Goal: Task Accomplishment & Management: Manage account settings

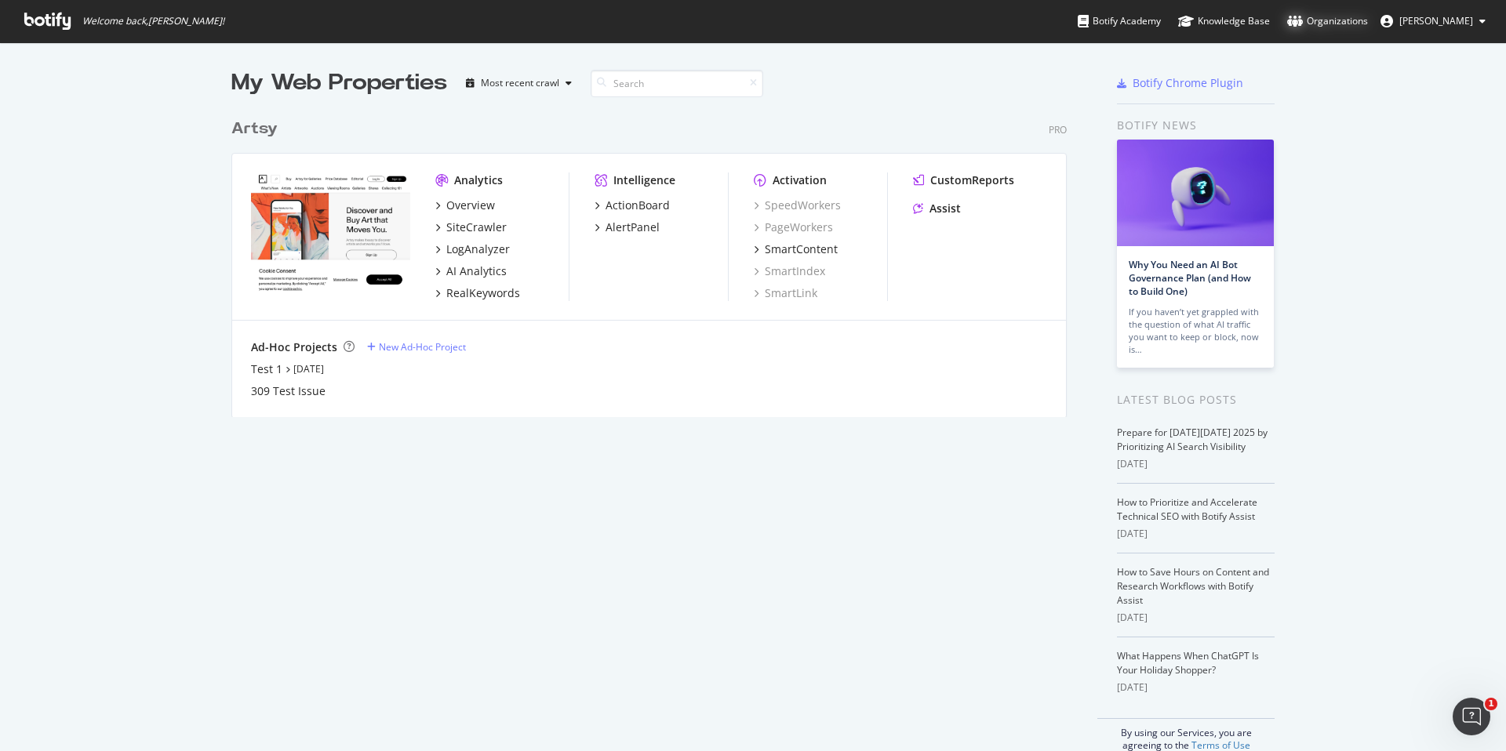
click at [1330, 21] on div "Organizations" at bounding box center [1327, 21] width 81 height 16
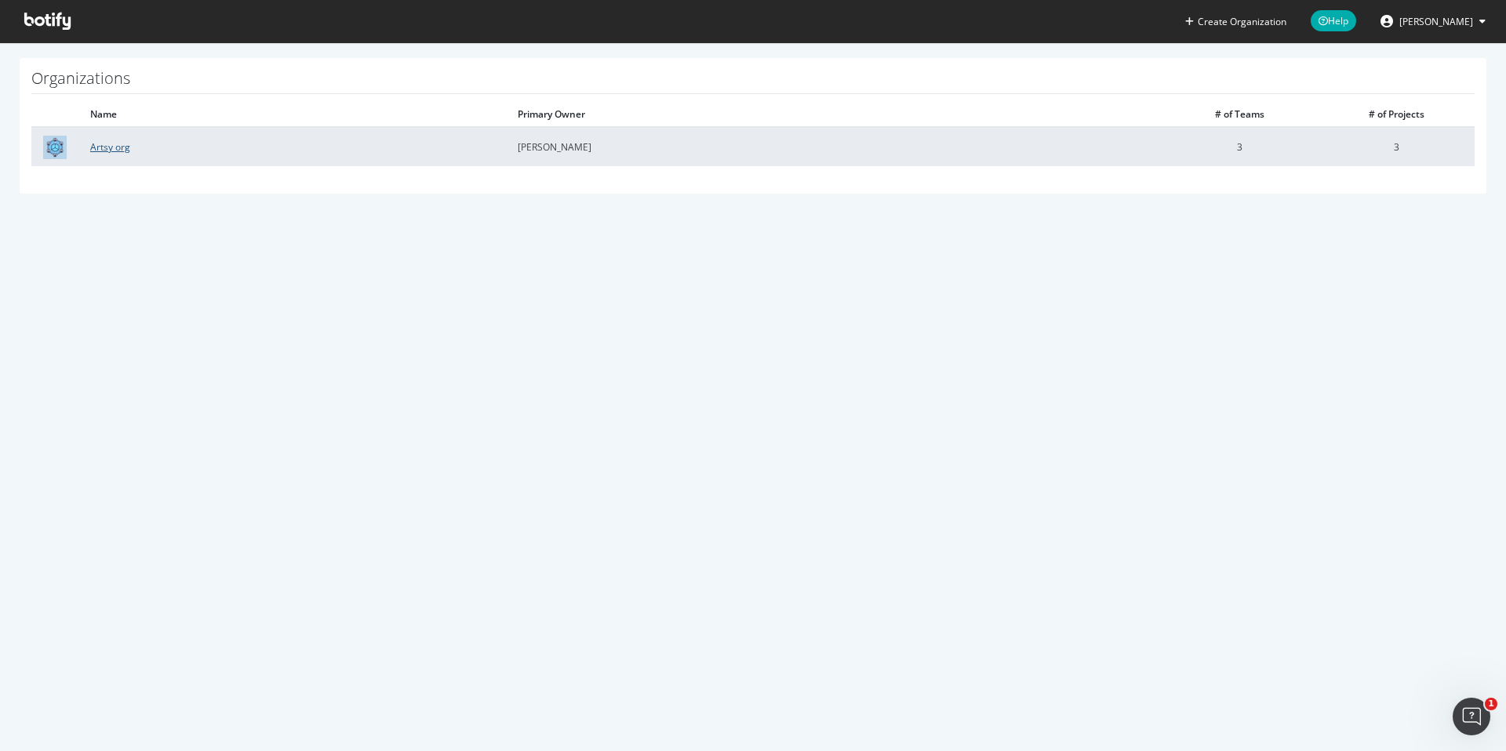
click at [109, 151] on link "Artsy org" at bounding box center [110, 146] width 40 height 13
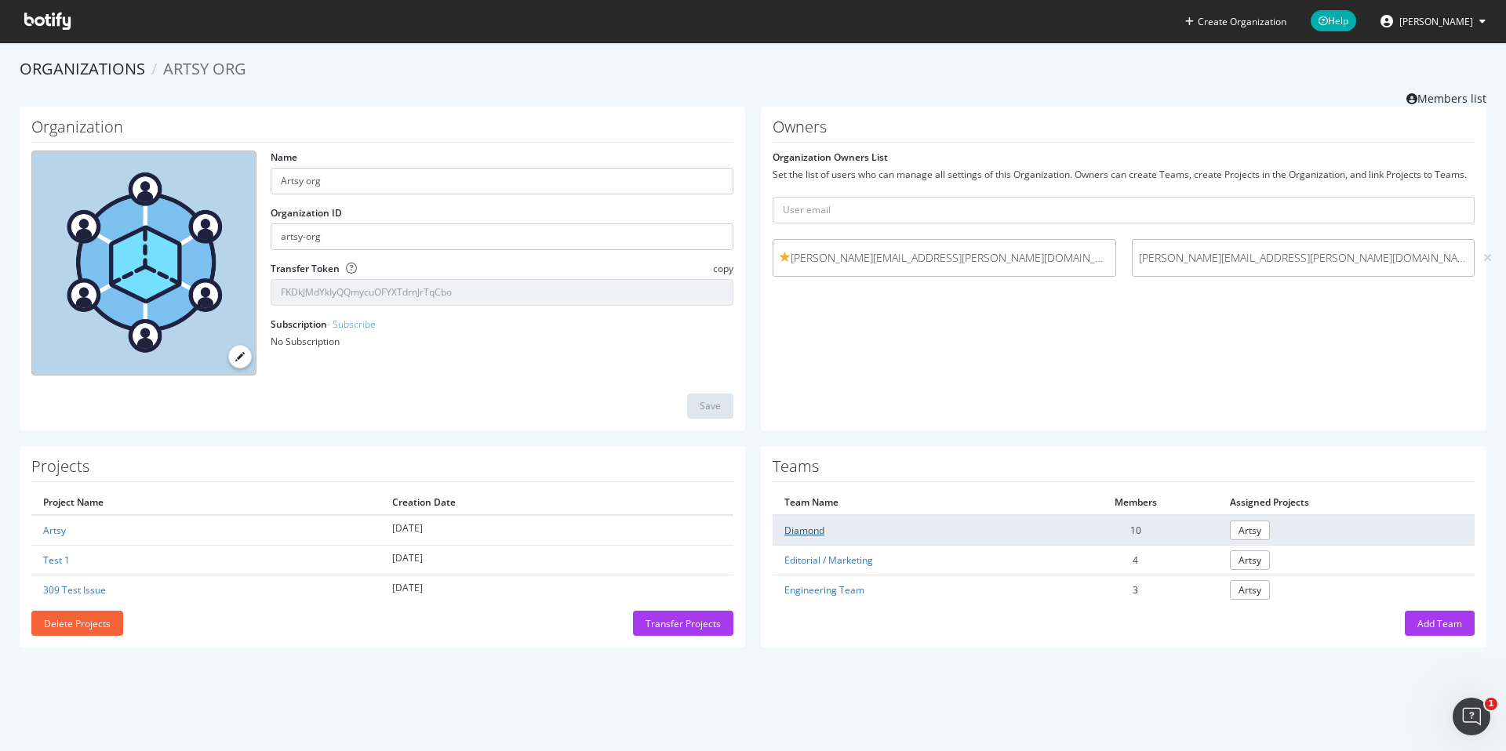
click at [806, 530] on link "Diamond" at bounding box center [804, 530] width 40 height 13
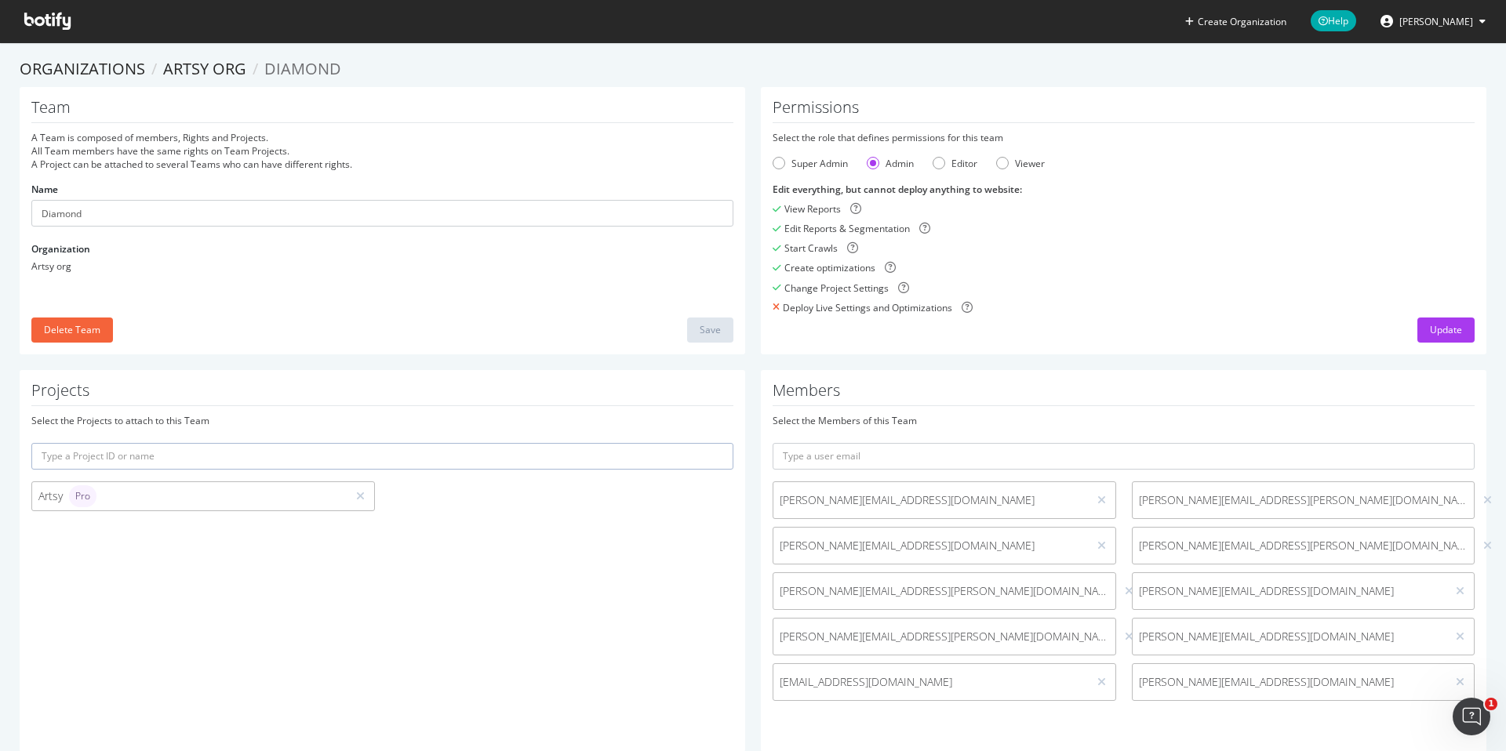
scroll to position [32, 0]
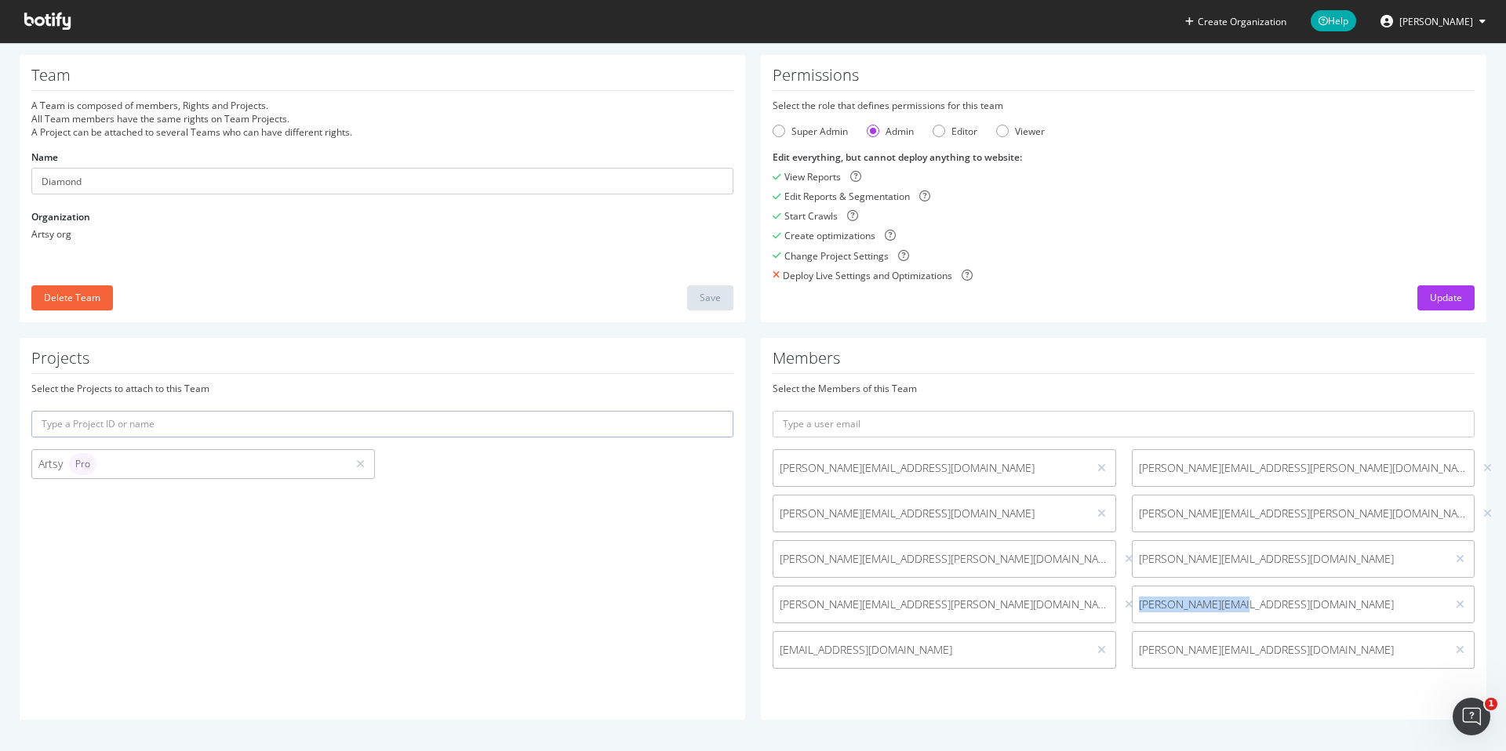
drag, startPoint x: 1256, startPoint y: 608, endPoint x: 1116, endPoint y: 595, distance: 140.2
click at [1116, 595] on div "joey@artsymail.com janae.edwards@artsymail.com adam.iskounen@artsymail.com damo…" at bounding box center [1124, 562] width 718 height 227
copy span "roop@artsymail.com"
click at [1461, 605] on icon at bounding box center [1459, 604] width 9 height 11
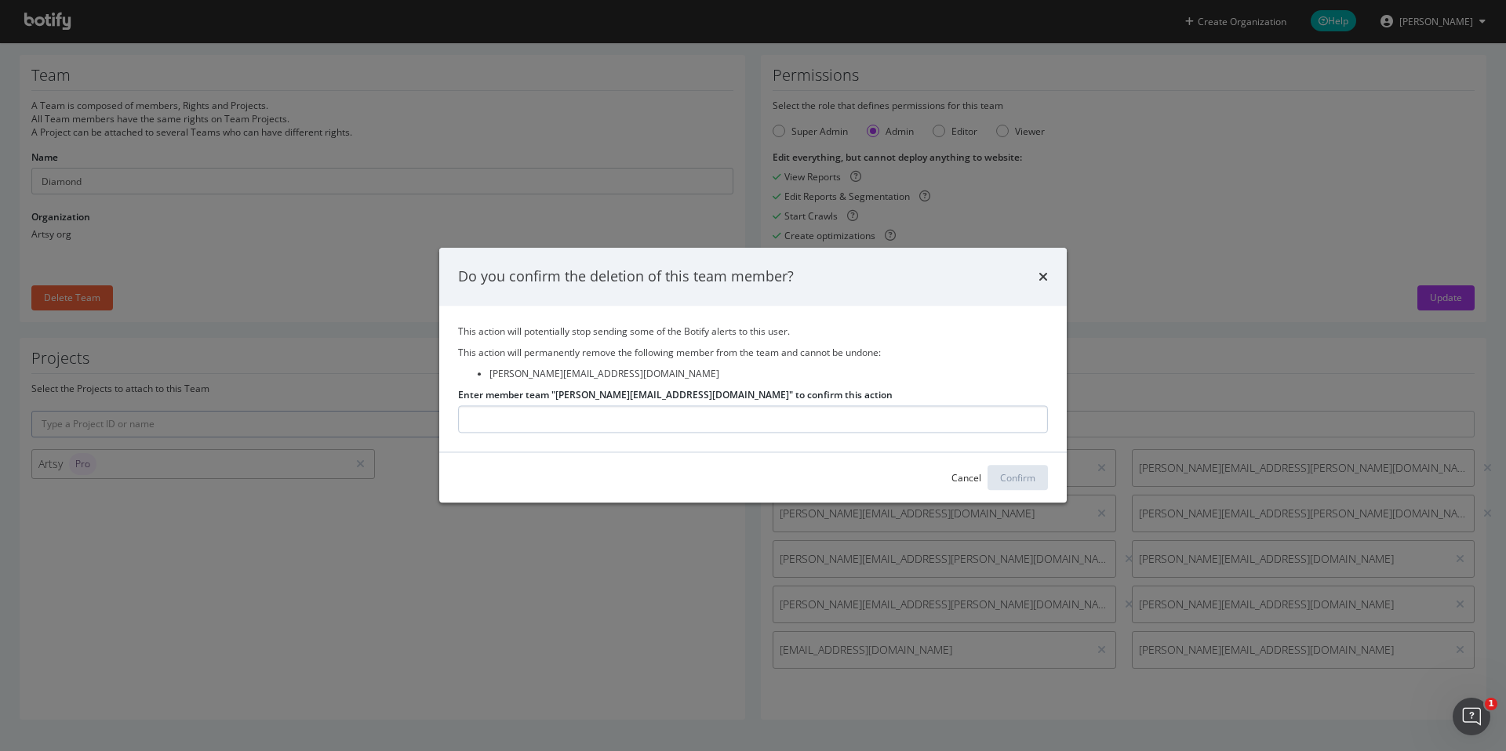
click at [725, 417] on input "Enter member team "roop@artsymail.com" to confirm this action" at bounding box center [753, 419] width 590 height 27
type input "roop@artsymail.com"
drag, startPoint x: 1009, startPoint y: 478, endPoint x: 1024, endPoint y: 485, distance: 16.2
click at [1009, 478] on div "Confirm" at bounding box center [1017, 477] width 35 height 13
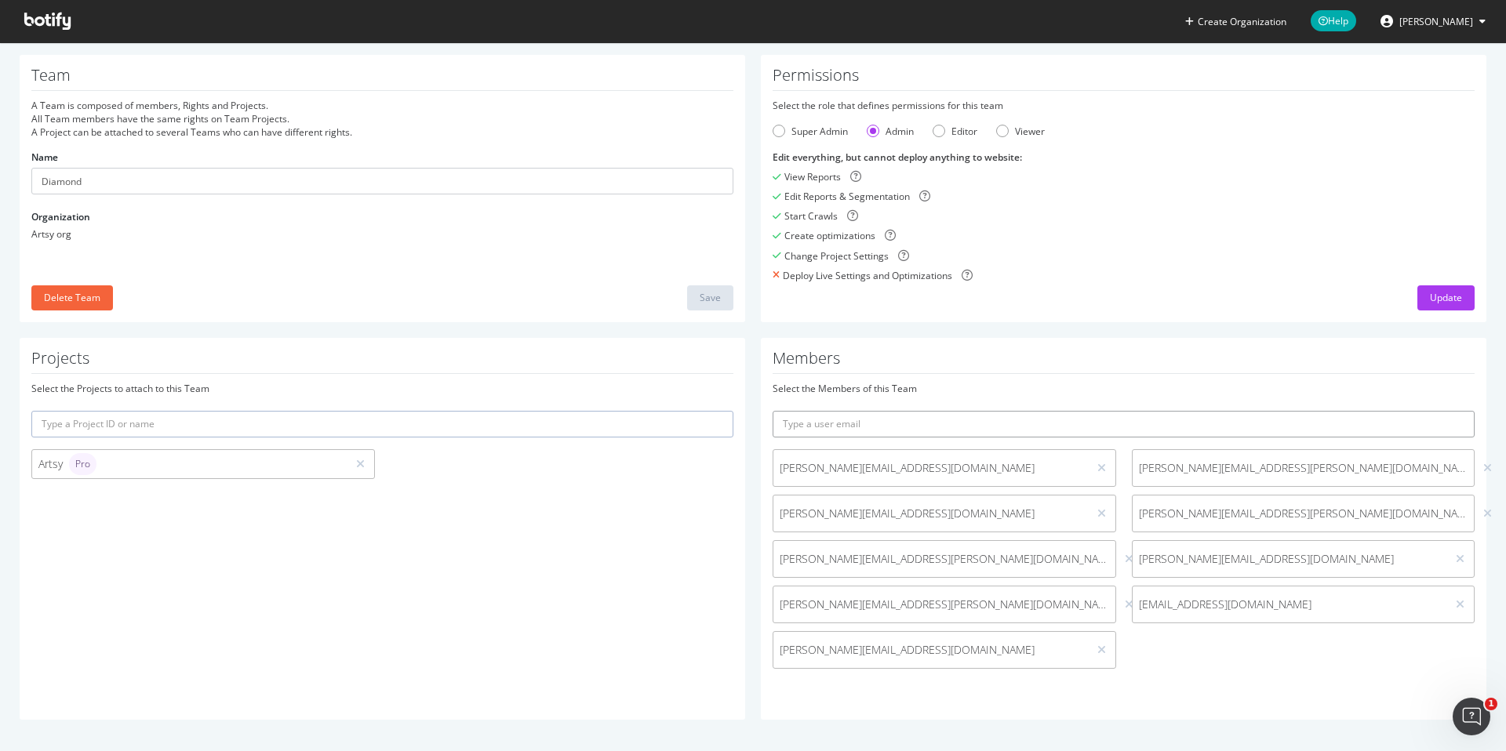
click at [990, 425] on input "text" at bounding box center [1123, 424] width 702 height 27
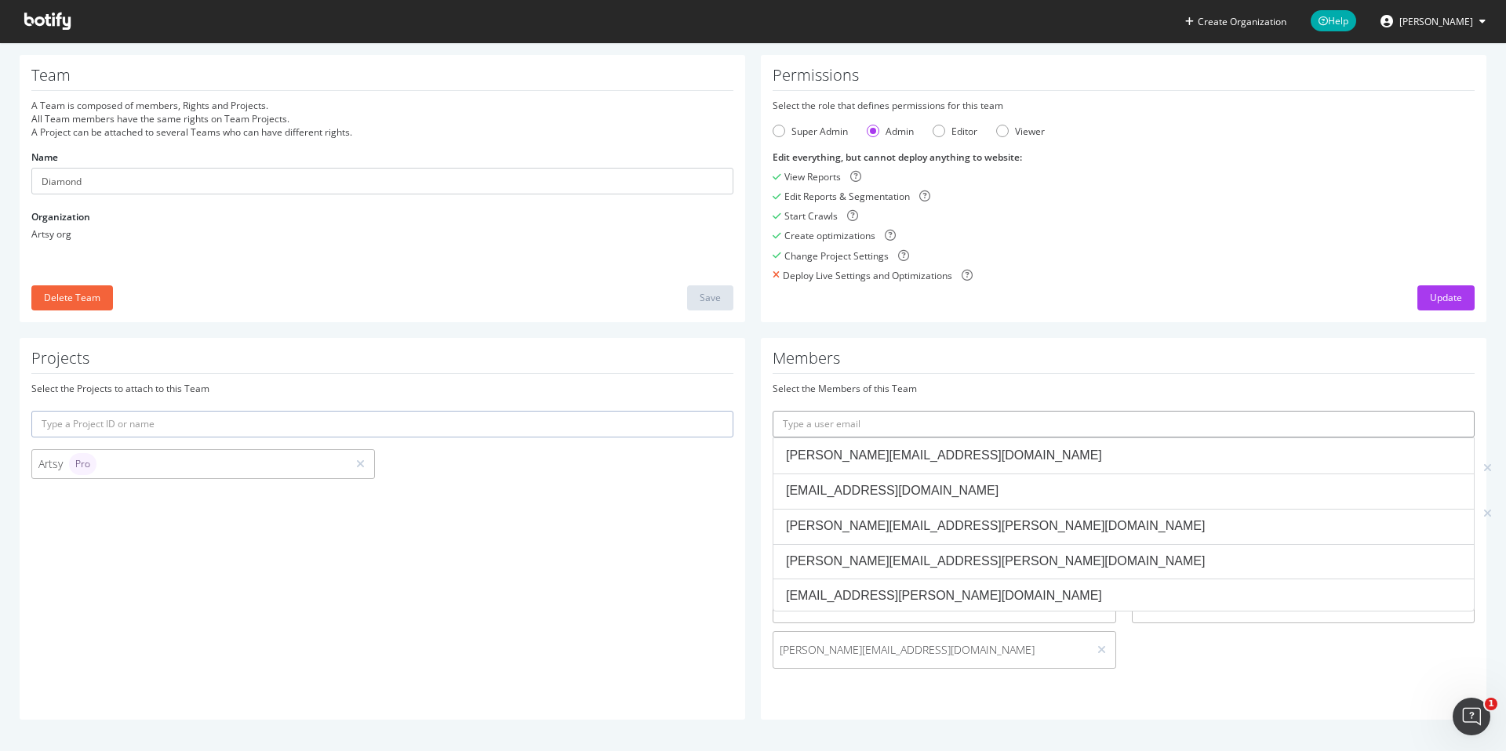
paste input "roop@artsymail.com"
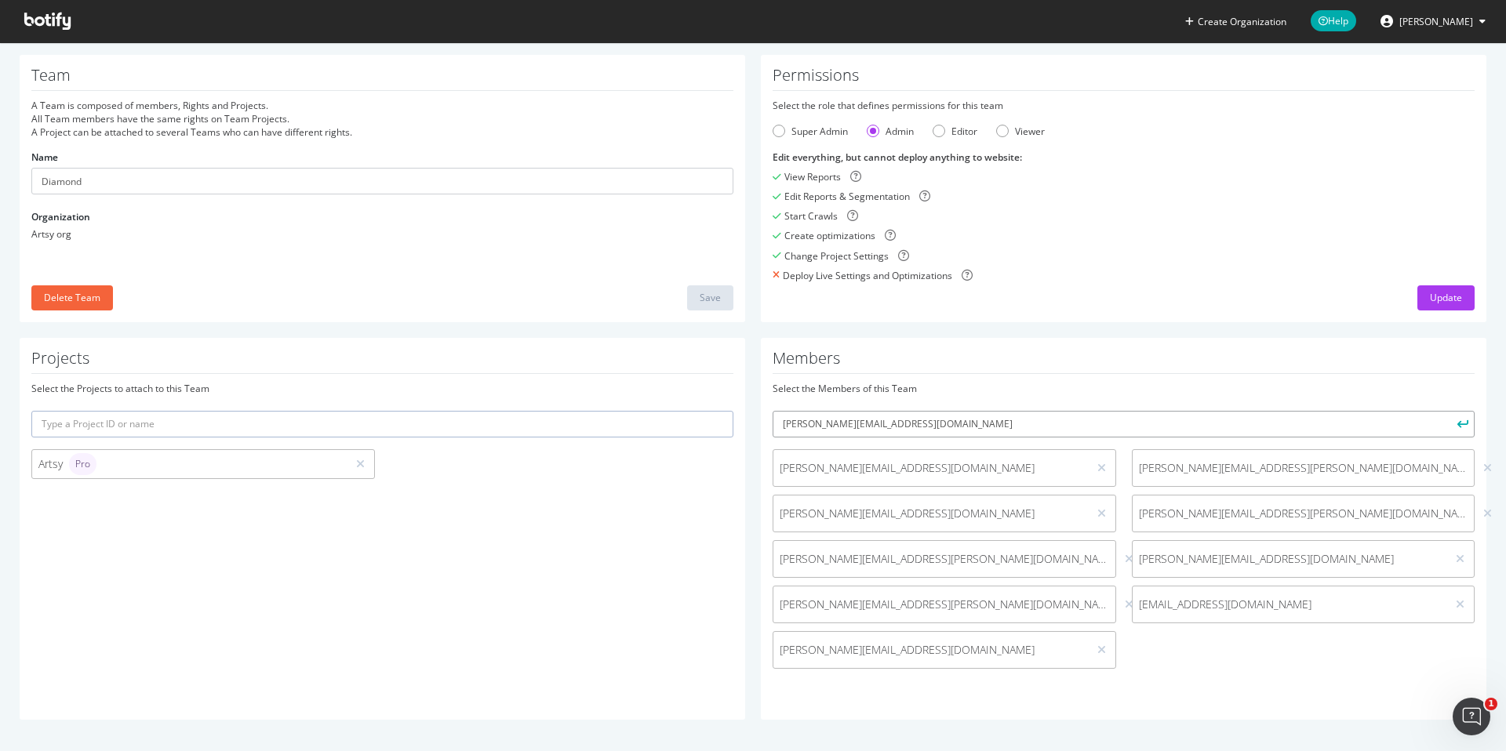
type input "roop@artsymail.com"
click at [1393, 383] on div "Select the Members of this Team" at bounding box center [1123, 388] width 702 height 13
click at [1466, 420] on icon "submit" at bounding box center [1462, 424] width 11 height 9
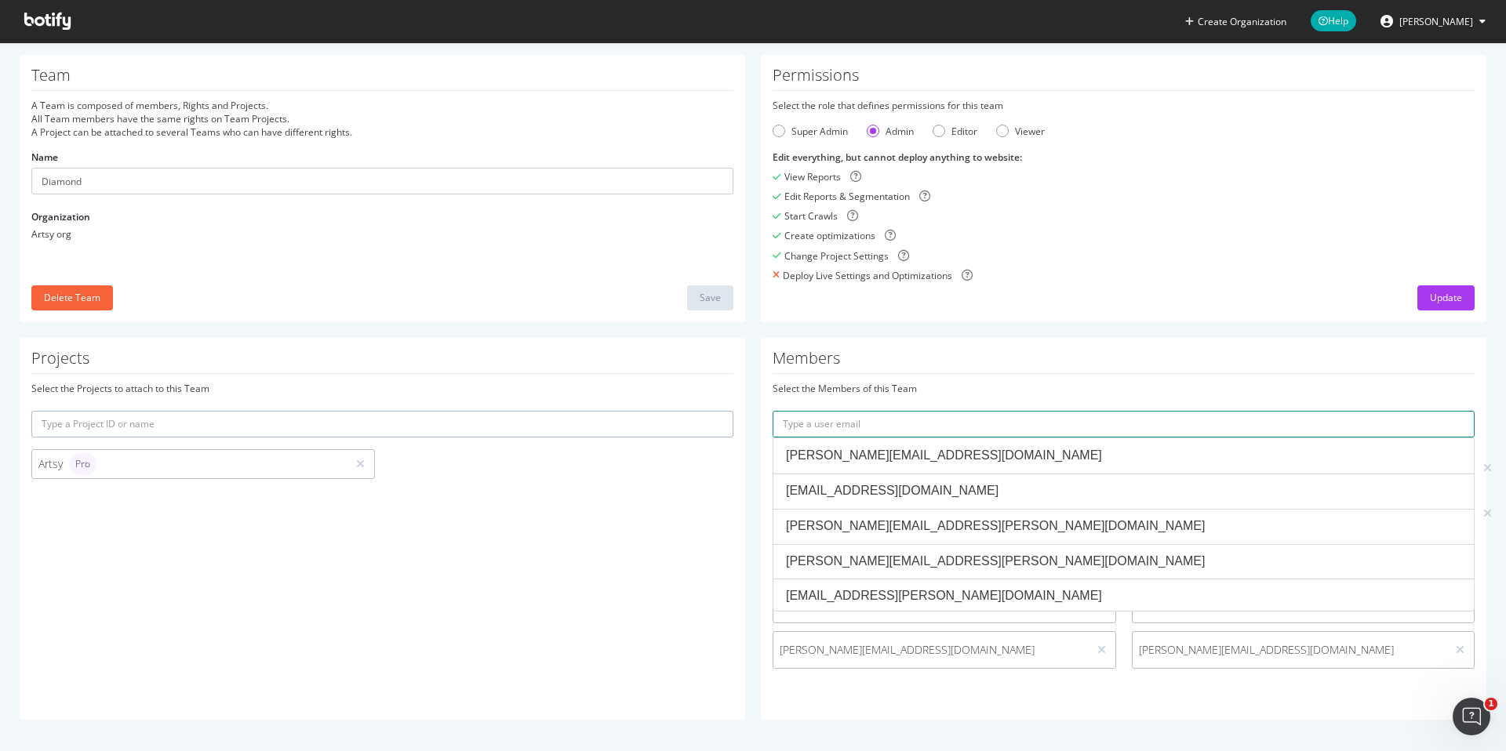
click at [1148, 420] on input "text" at bounding box center [1123, 424] width 702 height 27
paste input "roop@artsymail.com"
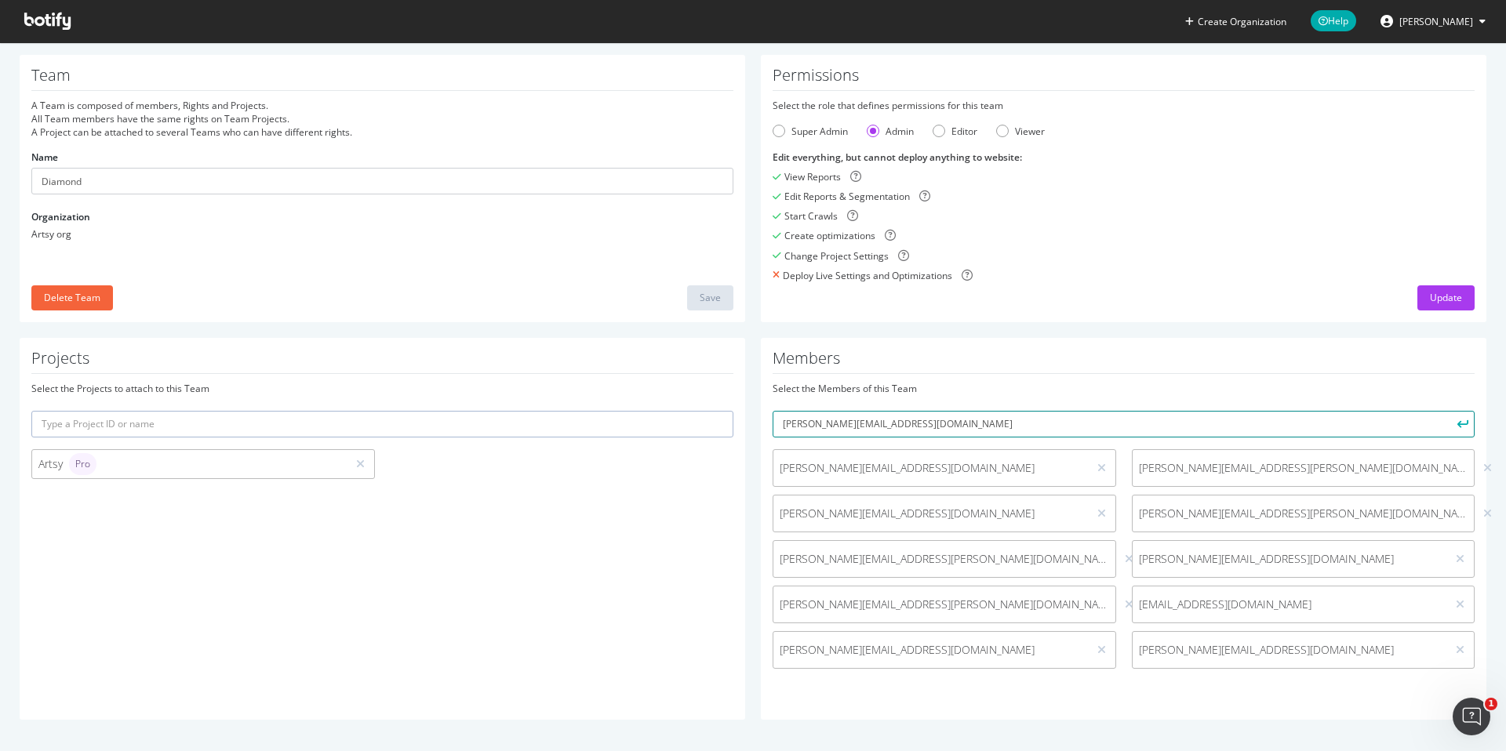
click at [801, 422] on input "roop@artsymail.com" at bounding box center [1123, 424] width 702 height 27
type input "roop+botify@artsymail.com"
click at [1460, 426] on icon "submit" at bounding box center [1462, 424] width 11 height 9
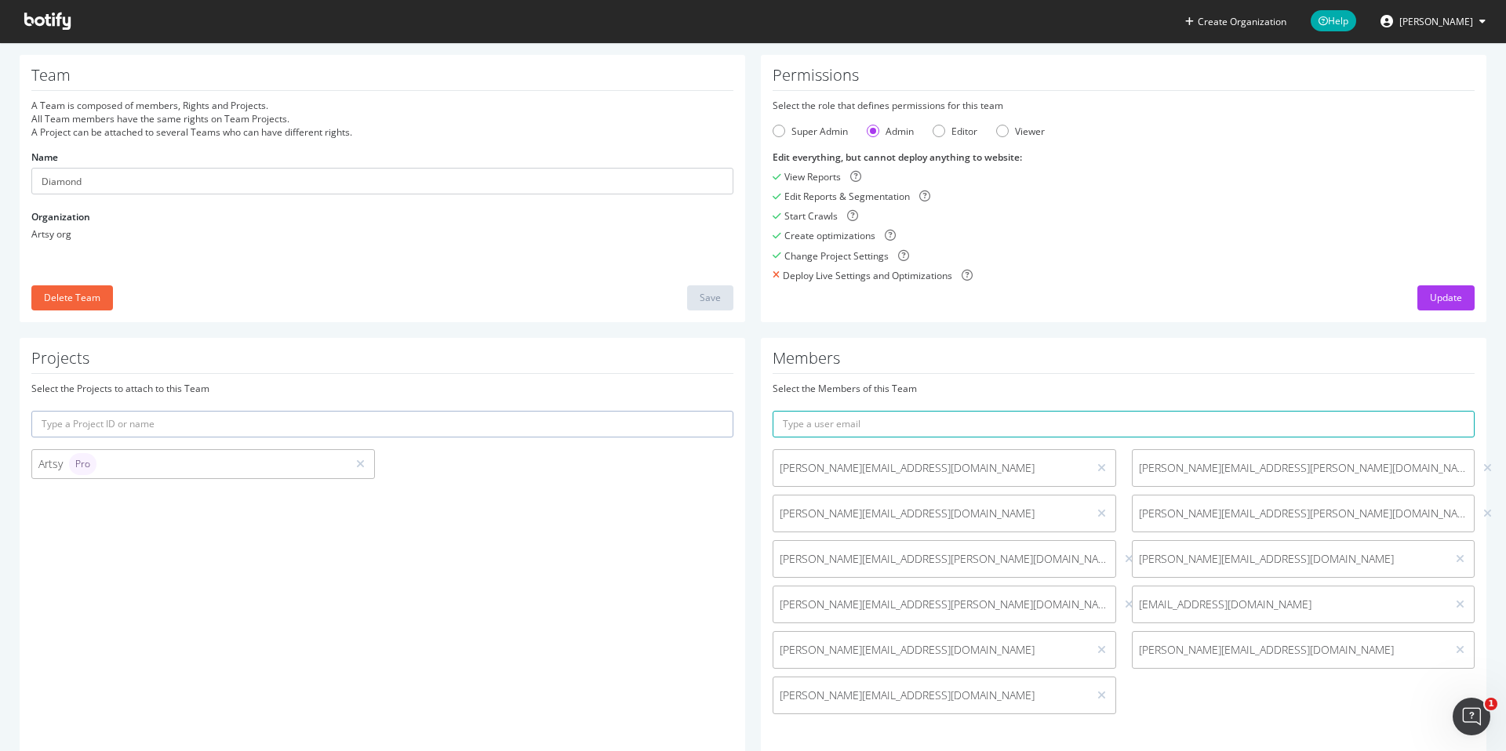
scroll to position [78, 0]
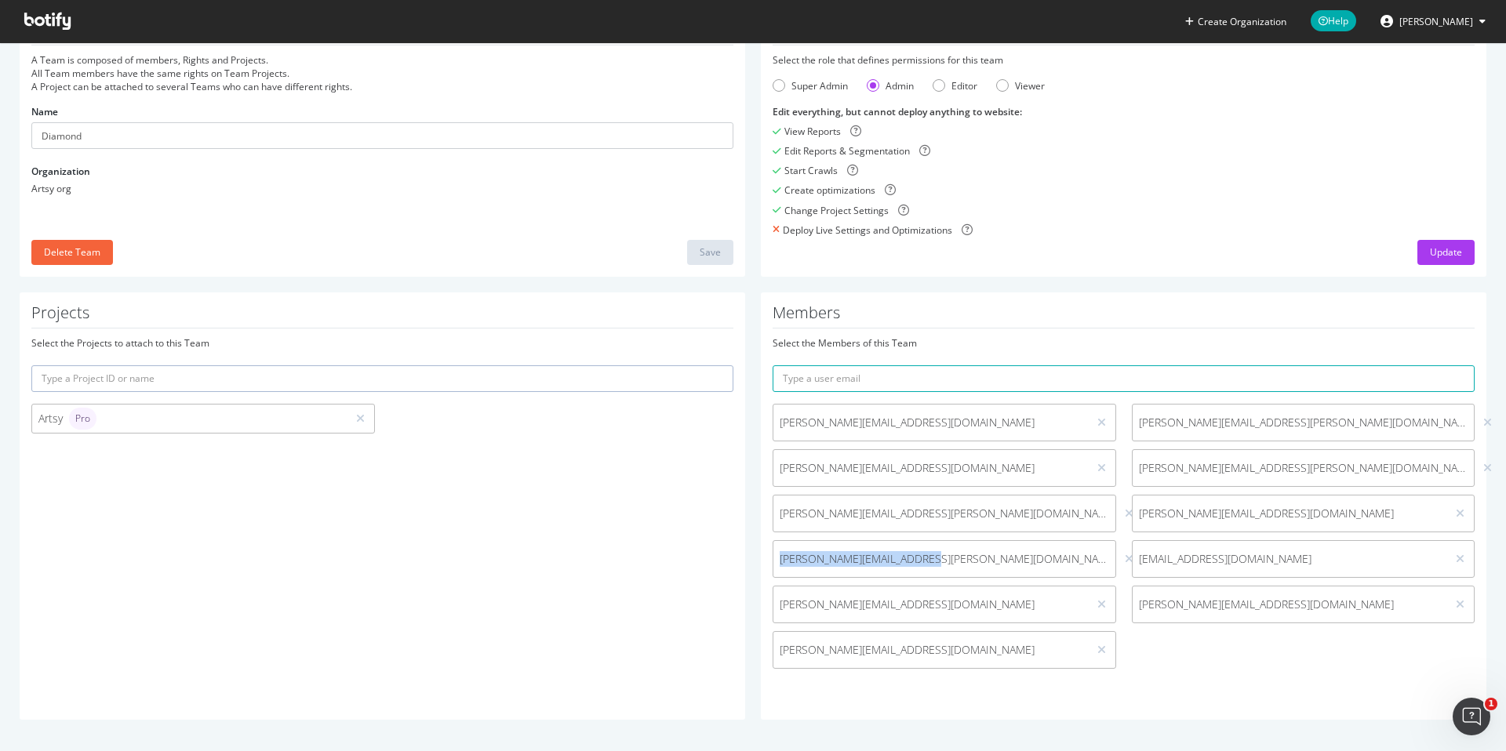
drag, startPoint x: 916, startPoint y: 556, endPoint x: 821, endPoint y: 571, distance: 96.1
click at [778, 554] on span "lillian.pace@artsymail.com" at bounding box center [944, 559] width 342 height 16
copy span "lillian.pace@artsymail.com"
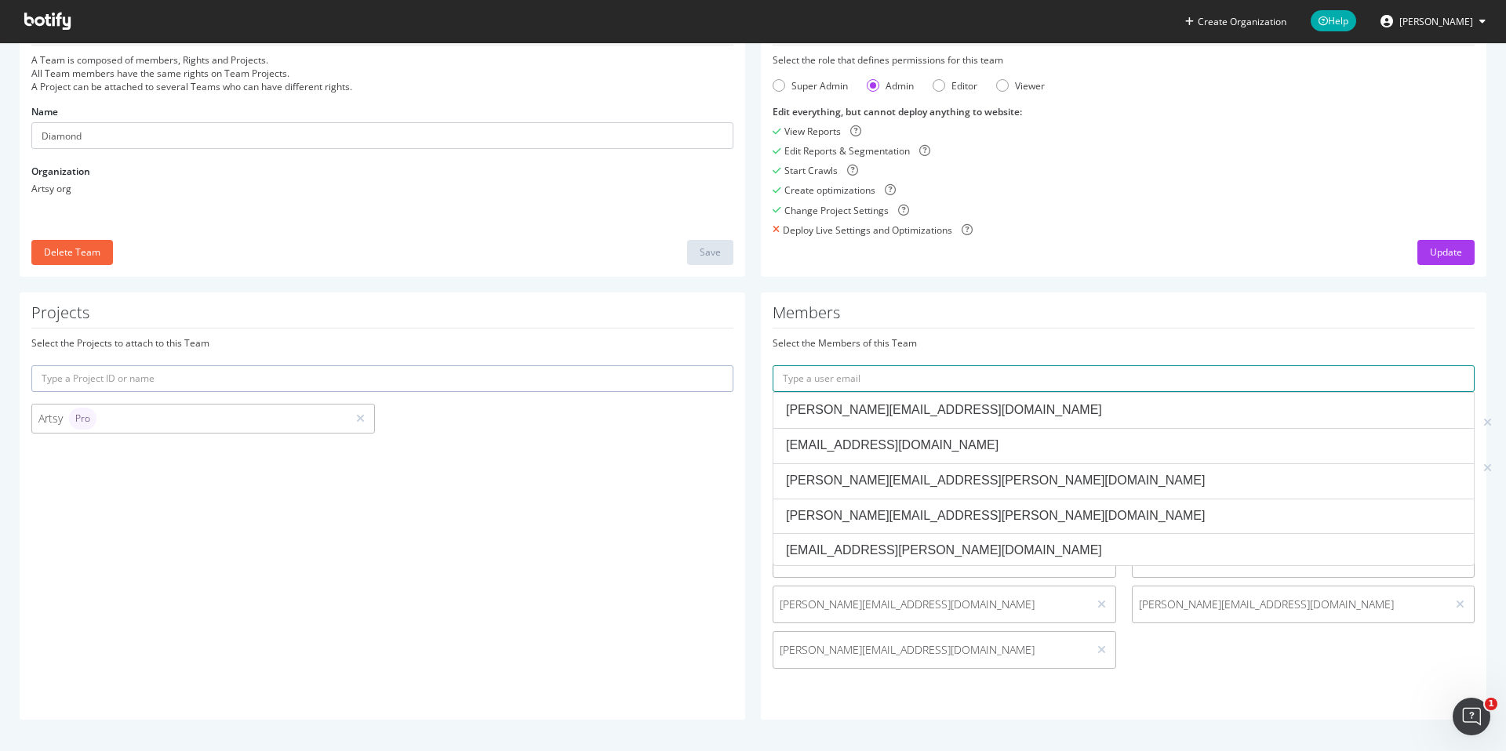
click at [1044, 376] on input "text" at bounding box center [1123, 378] width 702 height 27
click at [1046, 355] on div "Select the Members of this Team josie.thaddeusjohns@artsymail.com dejan.tomic@a…" at bounding box center [1123, 506] width 702 height 340
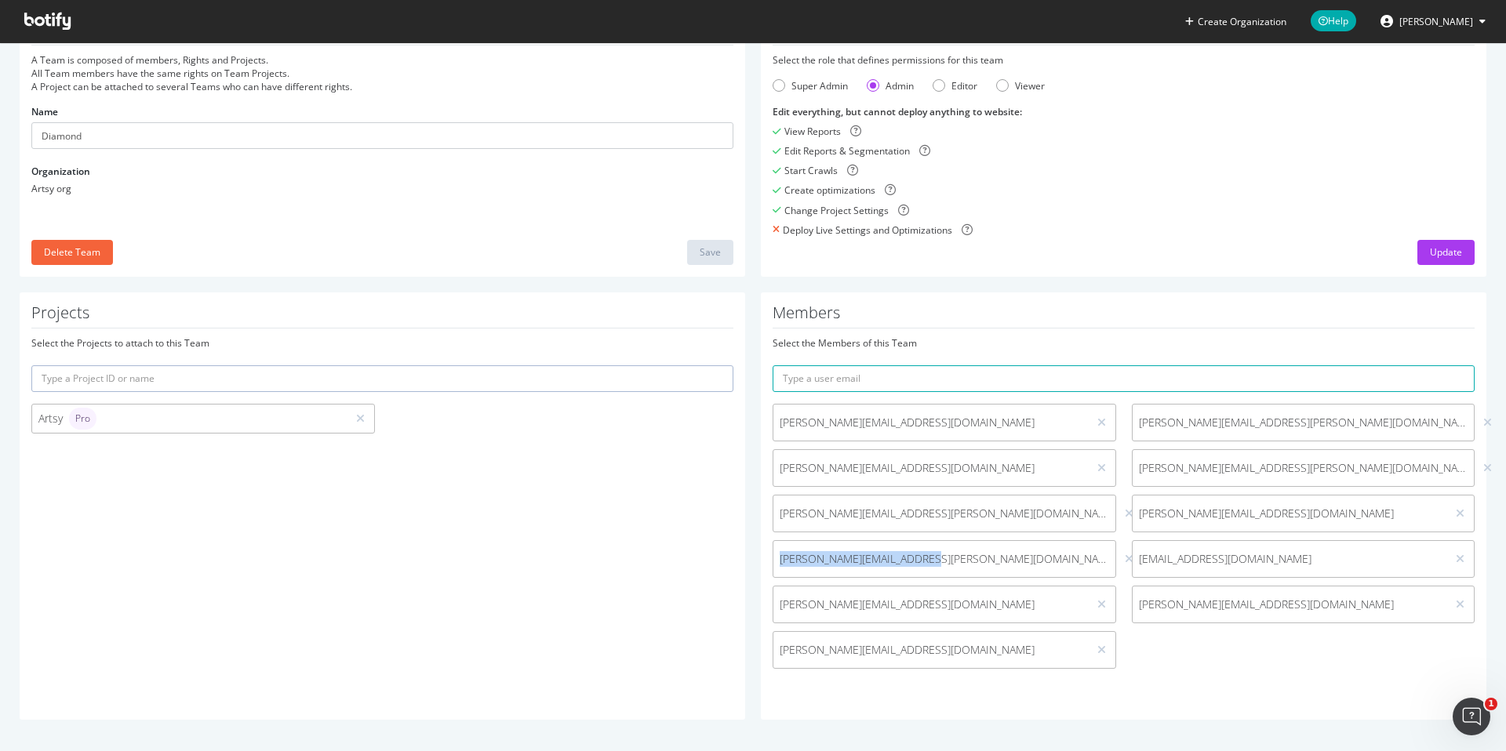
drag, startPoint x: 918, startPoint y: 561, endPoint x: 777, endPoint y: 561, distance: 141.2
click at [777, 561] on span "lillian.pace@artsymail.com" at bounding box center [944, 559] width 342 height 16
copy span "lillian.pace@artsymail.com"
click at [849, 372] on input "text" at bounding box center [1123, 378] width 702 height 27
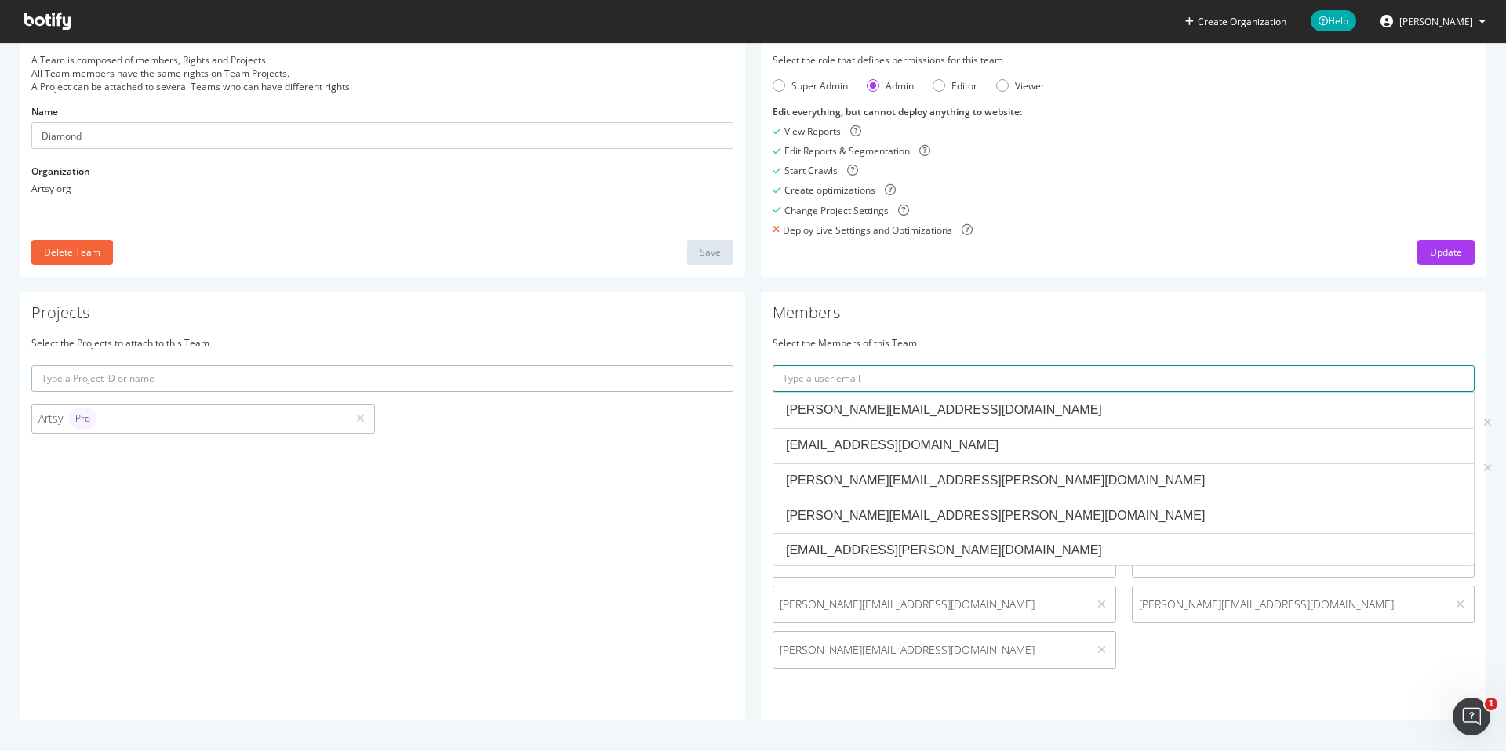
paste input "lillian.pace@artsymail.com"
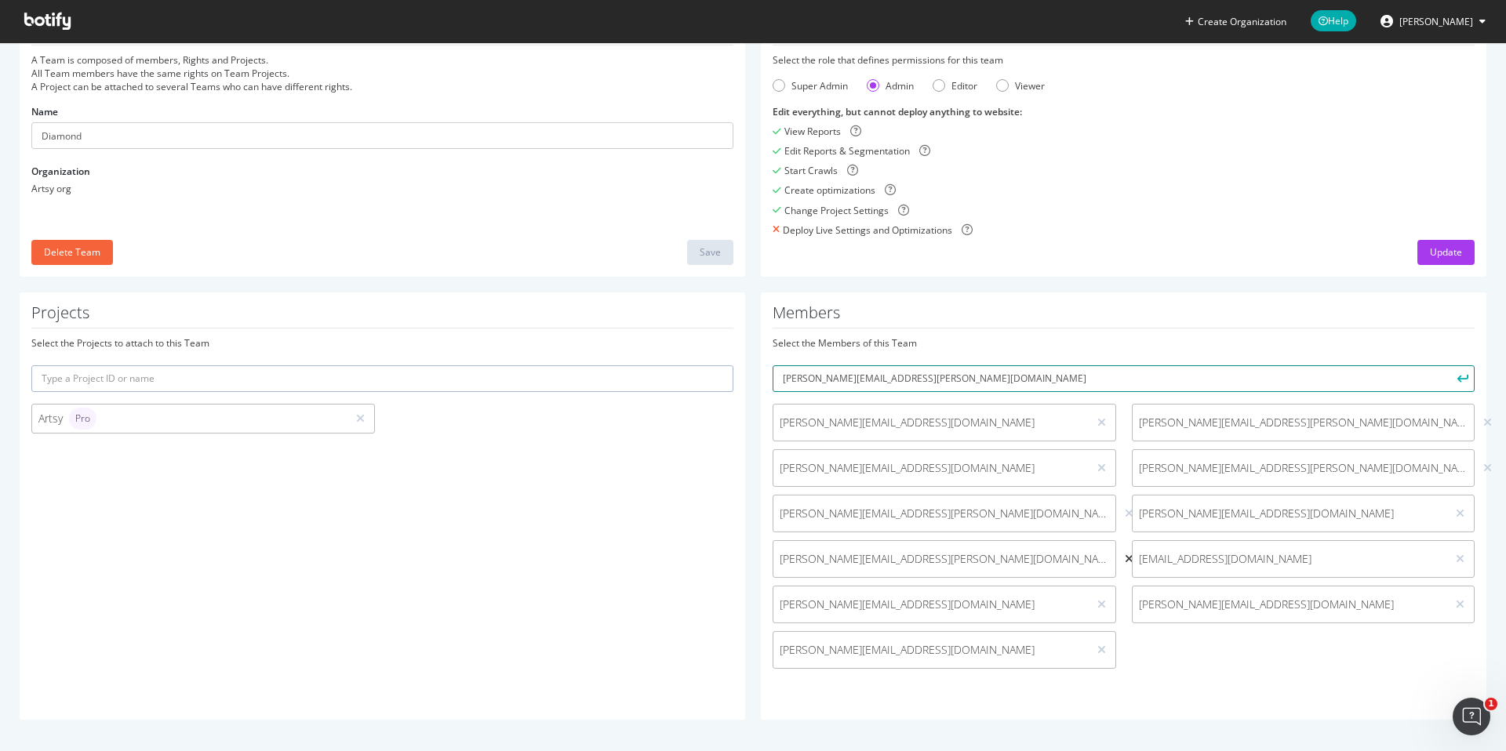
type input "lillian.pace@artsymail.com"
click at [1125, 555] on icon at bounding box center [1129, 559] width 9 height 11
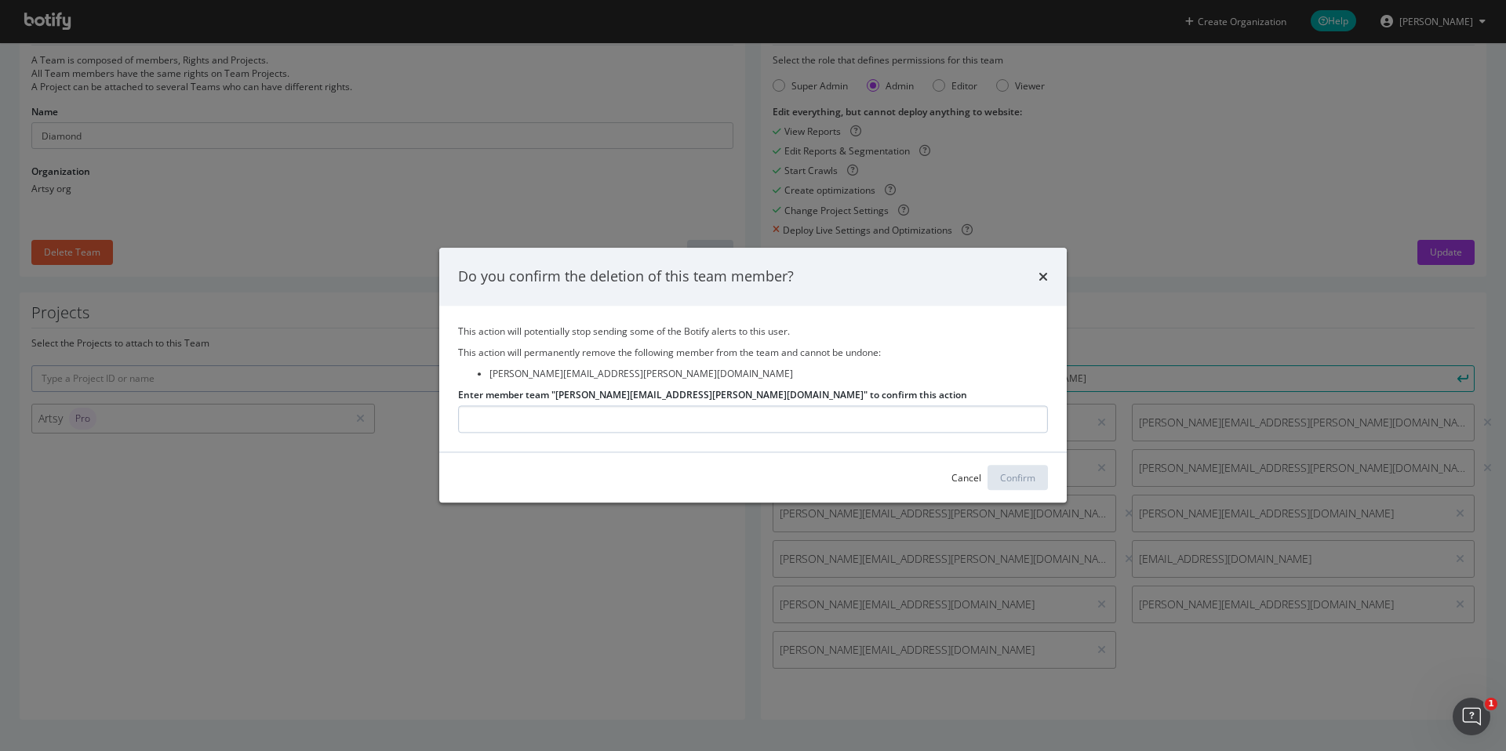
click at [714, 420] on input "Enter member team "lillian.pace@artsymail.com" to confirm this action" at bounding box center [753, 419] width 590 height 27
type input "lillian.pace@artsymail.com"
click at [1010, 476] on div "Confirm" at bounding box center [1017, 477] width 35 height 13
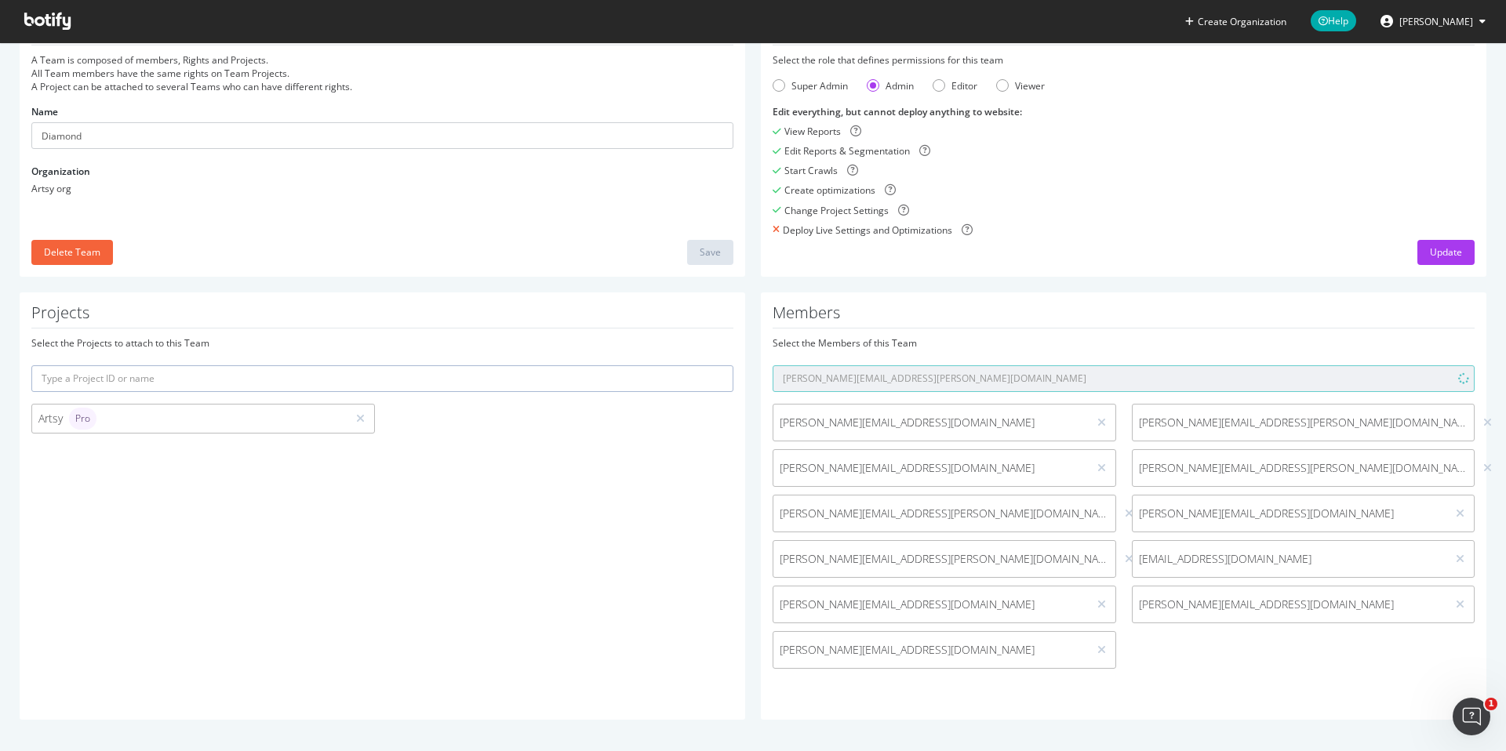
scroll to position [32, 0]
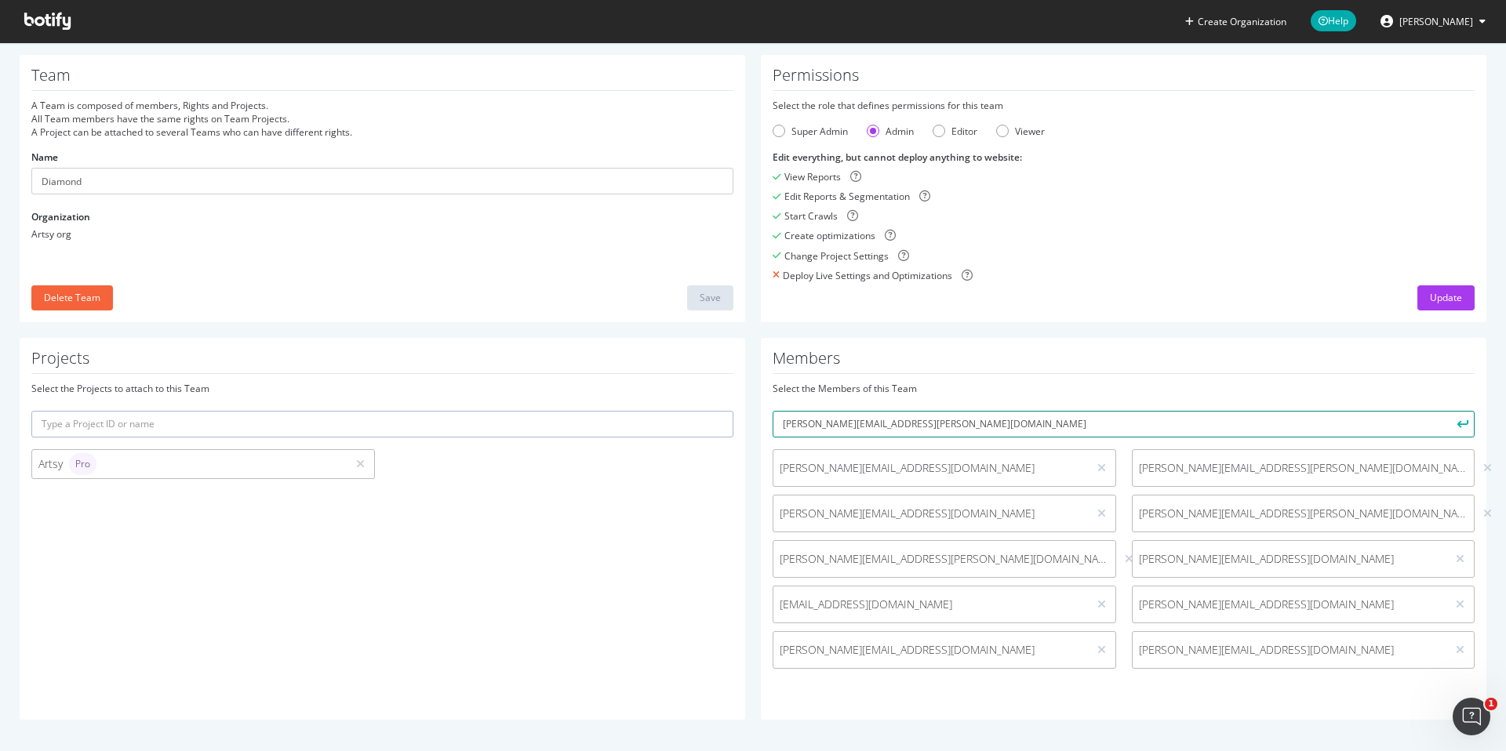
click at [931, 425] on input "lillian.pace@artsymail.com" at bounding box center [1123, 424] width 702 height 27
click at [1466, 425] on icon "submit" at bounding box center [1461, 424] width 11 height 13
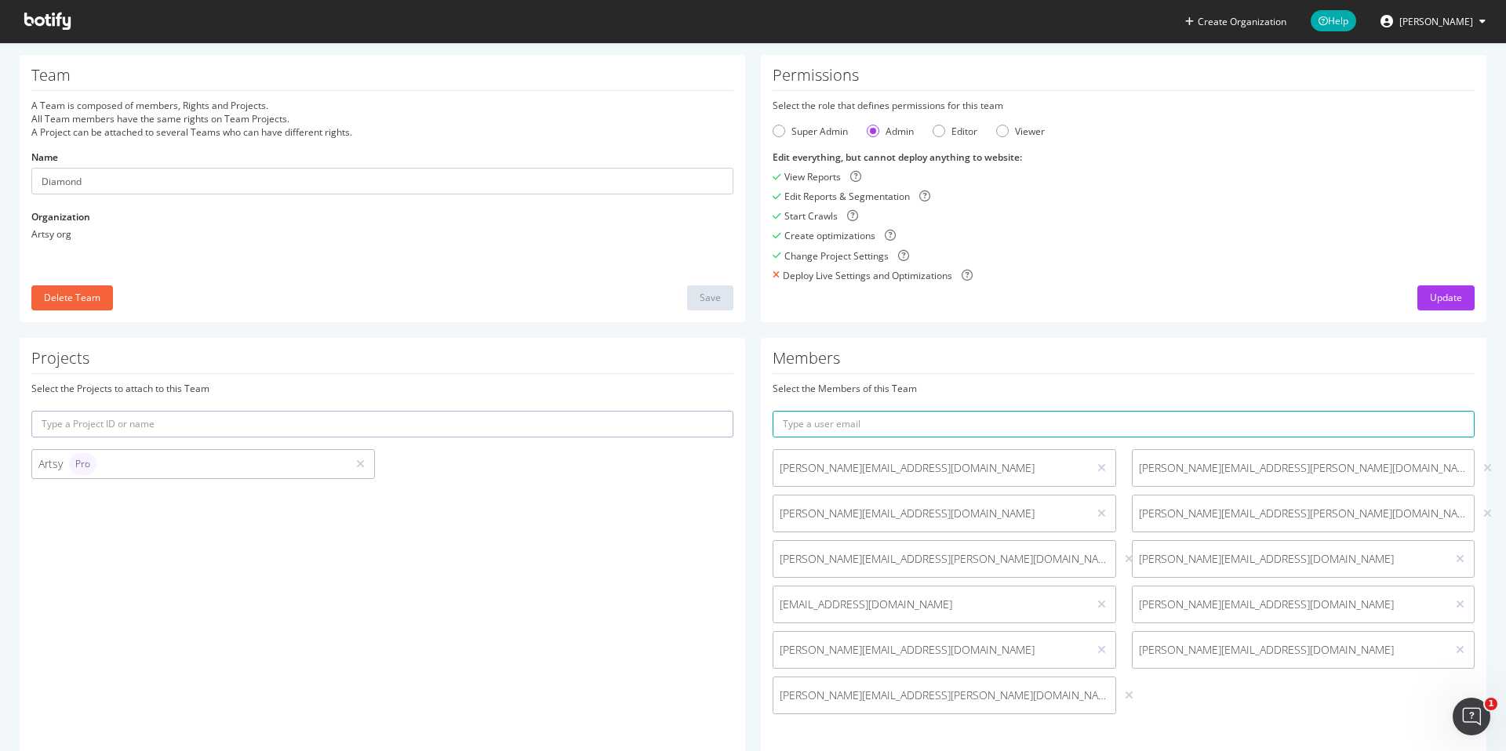
scroll to position [78, 0]
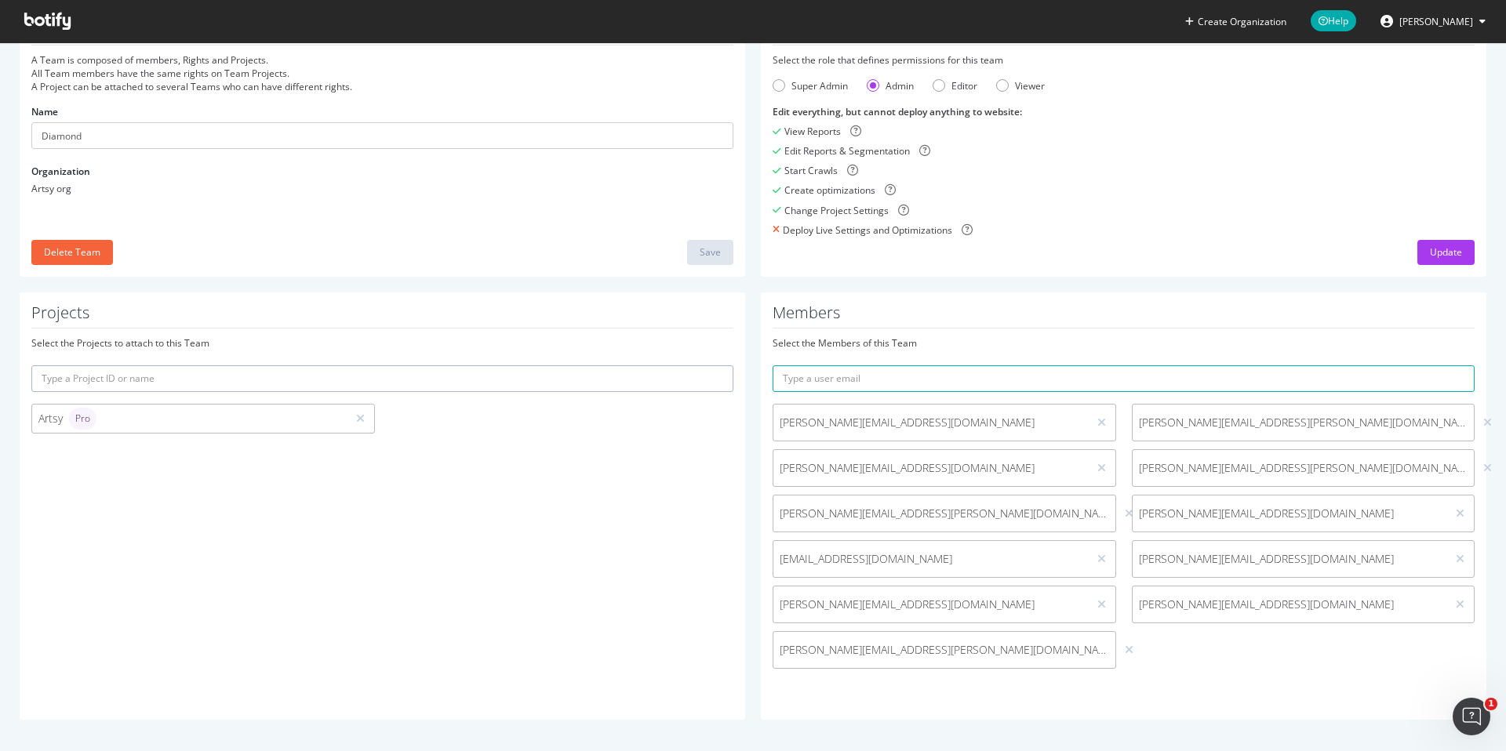
click at [1105, 603] on div at bounding box center [1101, 604] width 15 height 17
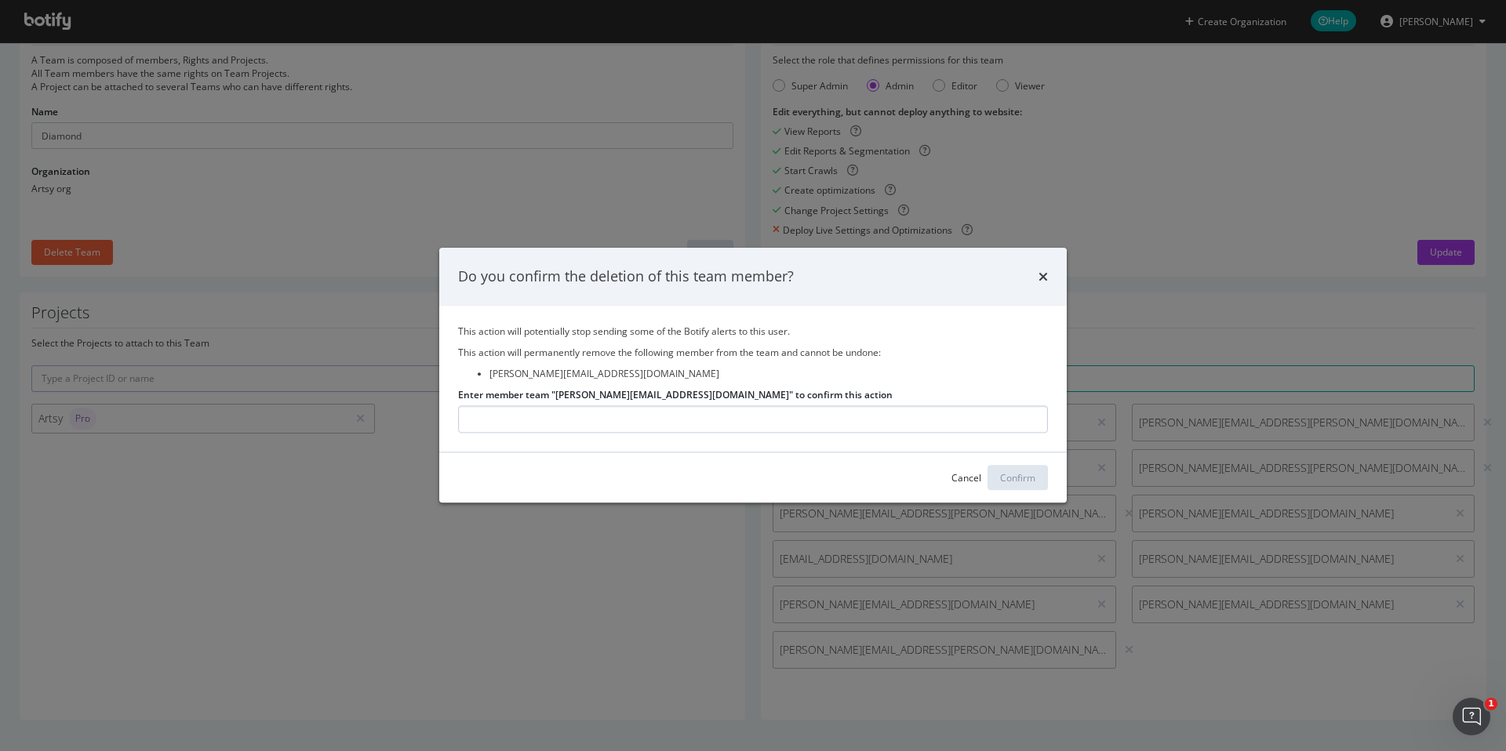
click at [688, 425] on input "Enter member team "roop@artsymail.com" to confirm this action" at bounding box center [753, 419] width 590 height 27
type input "roop@artsymail.com"
click at [1019, 482] on div "Confirm" at bounding box center [1017, 477] width 35 height 13
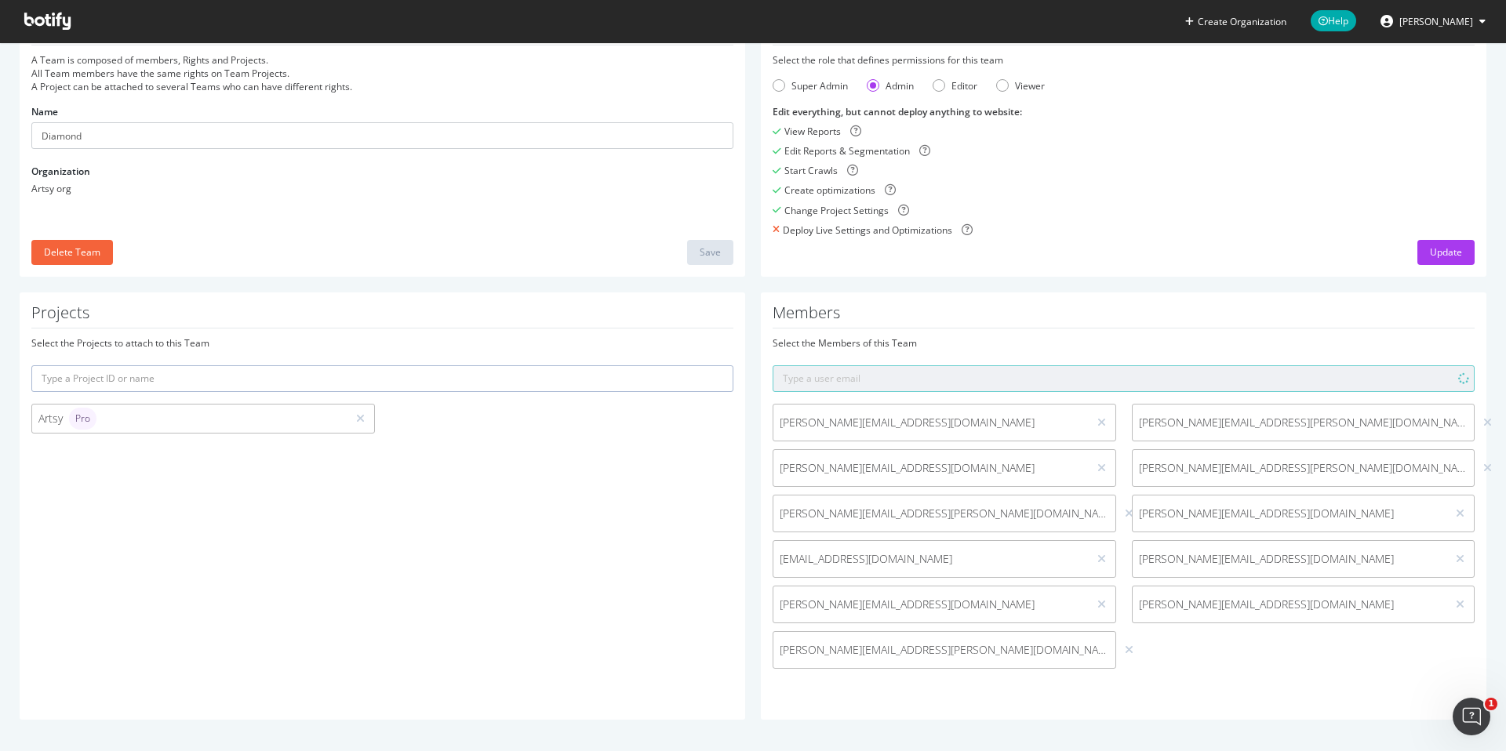
scroll to position [32, 0]
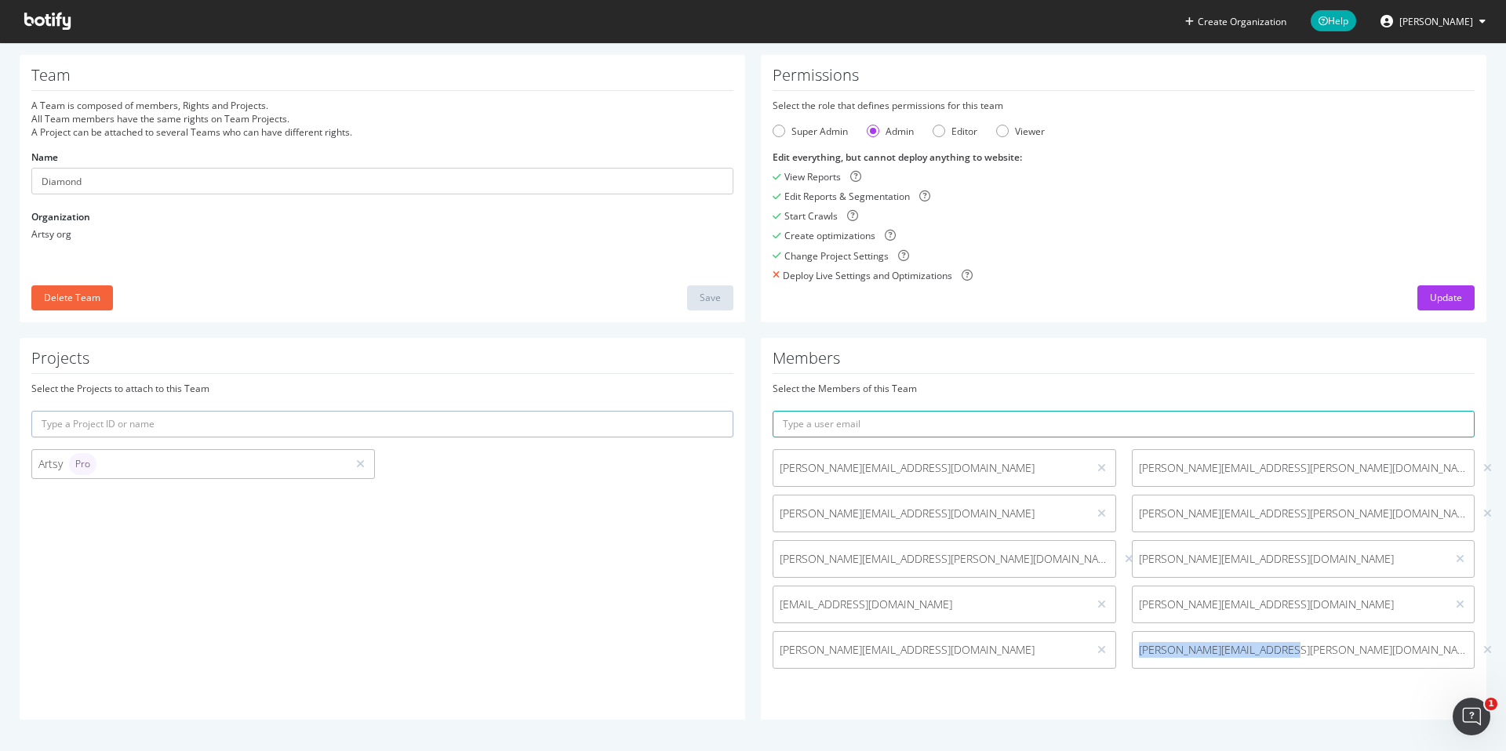
drag, startPoint x: 1270, startPoint y: 652, endPoint x: 1134, endPoint y: 650, distance: 136.5
click at [1134, 650] on span "lillian.pace@artsymail.com" at bounding box center [1303, 650] width 342 height 16
copy span "lillian.pace@artsymail.com"
click at [1483, 648] on icon at bounding box center [1487, 650] width 9 height 11
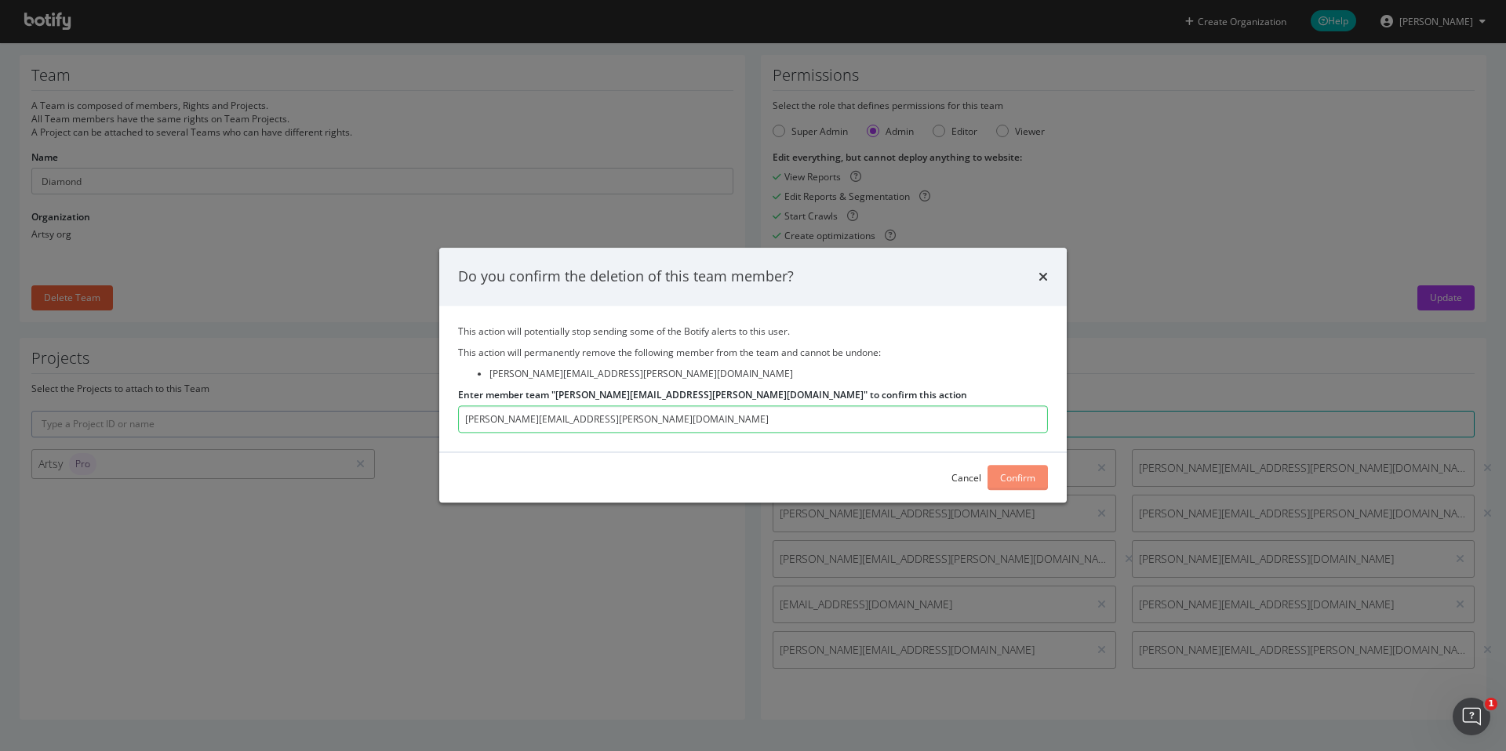
type input "lillian.pace@artsymail.com"
click at [1005, 476] on div "Confirm" at bounding box center [1017, 477] width 35 height 13
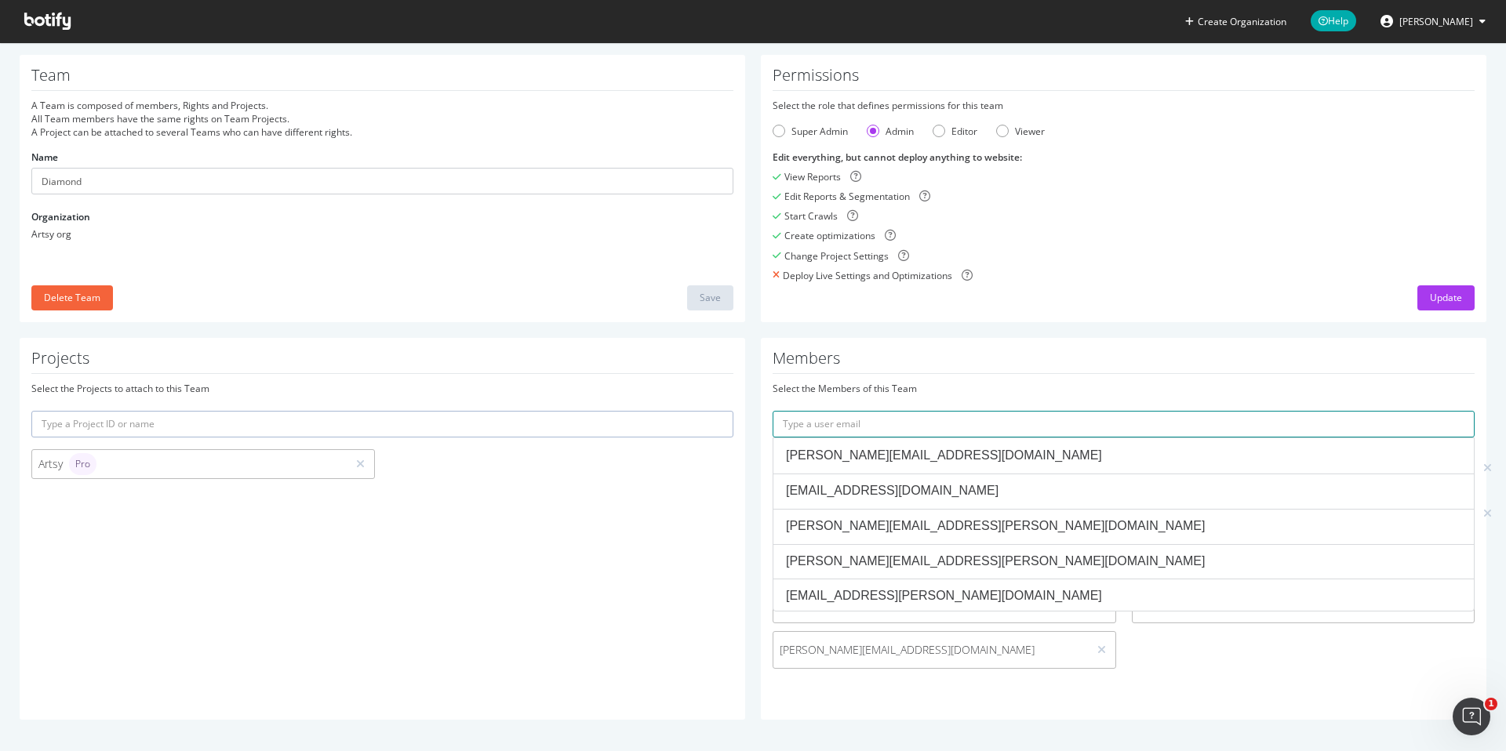
click at [1005, 423] on input "text" at bounding box center [1123, 424] width 702 height 27
paste input "lillian.pace@artsymail.com"
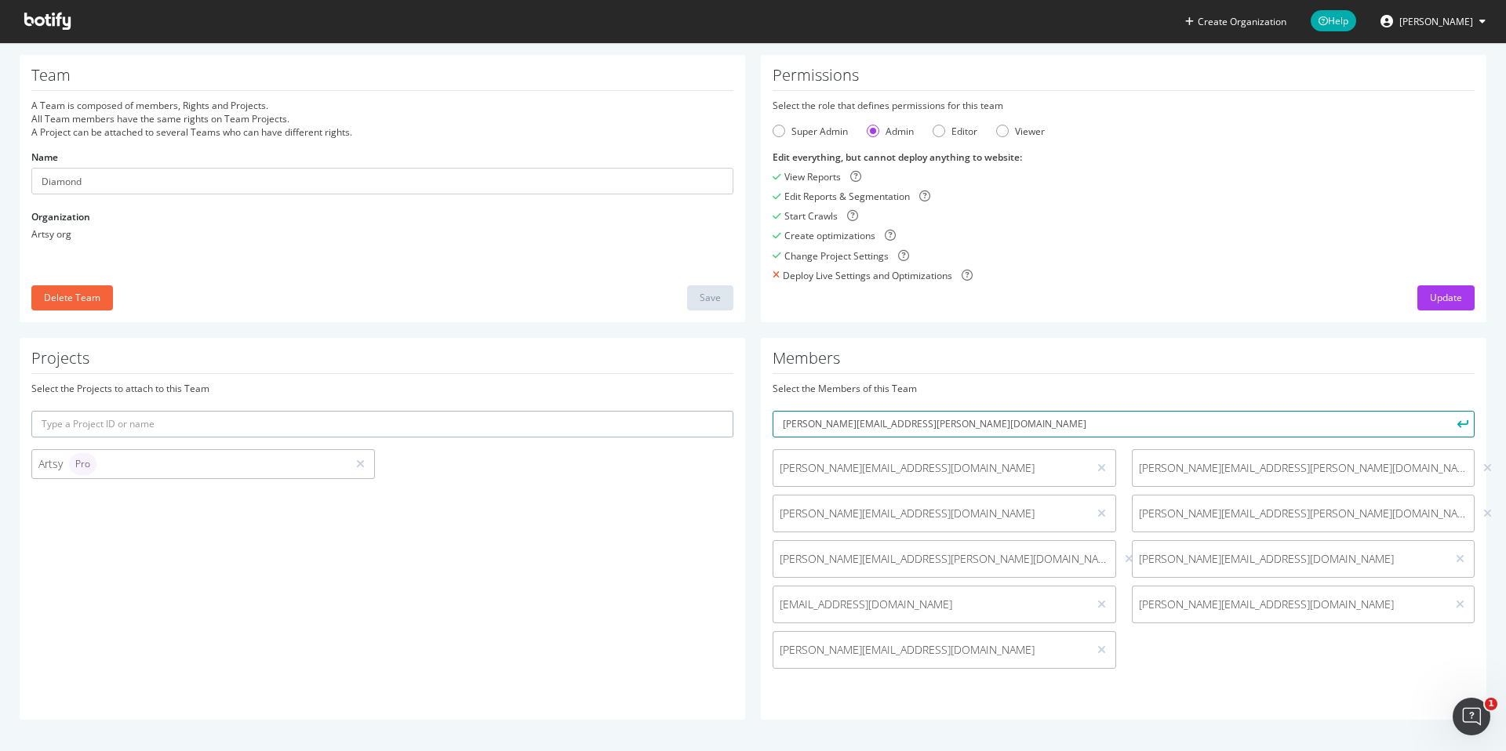
click at [830, 424] on input "lillian.pace@artsymail.com" at bounding box center [1123, 424] width 702 height 27
type input "[PERSON_NAME][EMAIL_ADDRESS][PERSON_NAME][DOMAIN_NAME]"
click at [1466, 421] on icon "submit" at bounding box center [1462, 424] width 11 height 9
click at [1147, 49] on div "Organizations Artsy org Diamond Team A Team is composed of members, Rights and …" at bounding box center [753, 381] width 1466 height 710
click at [37, 28] on icon at bounding box center [47, 21] width 46 height 17
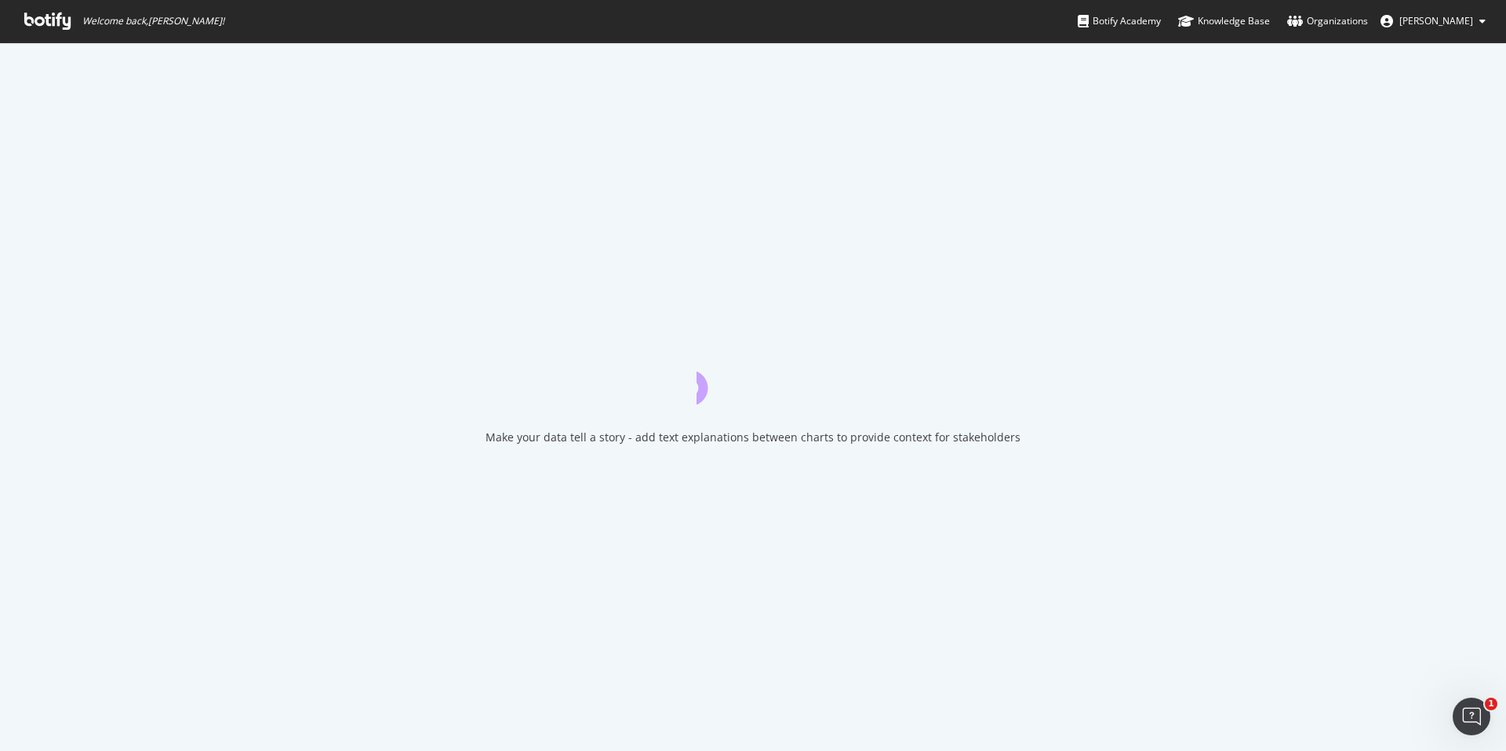
click at [46, 24] on icon at bounding box center [47, 21] width 46 height 17
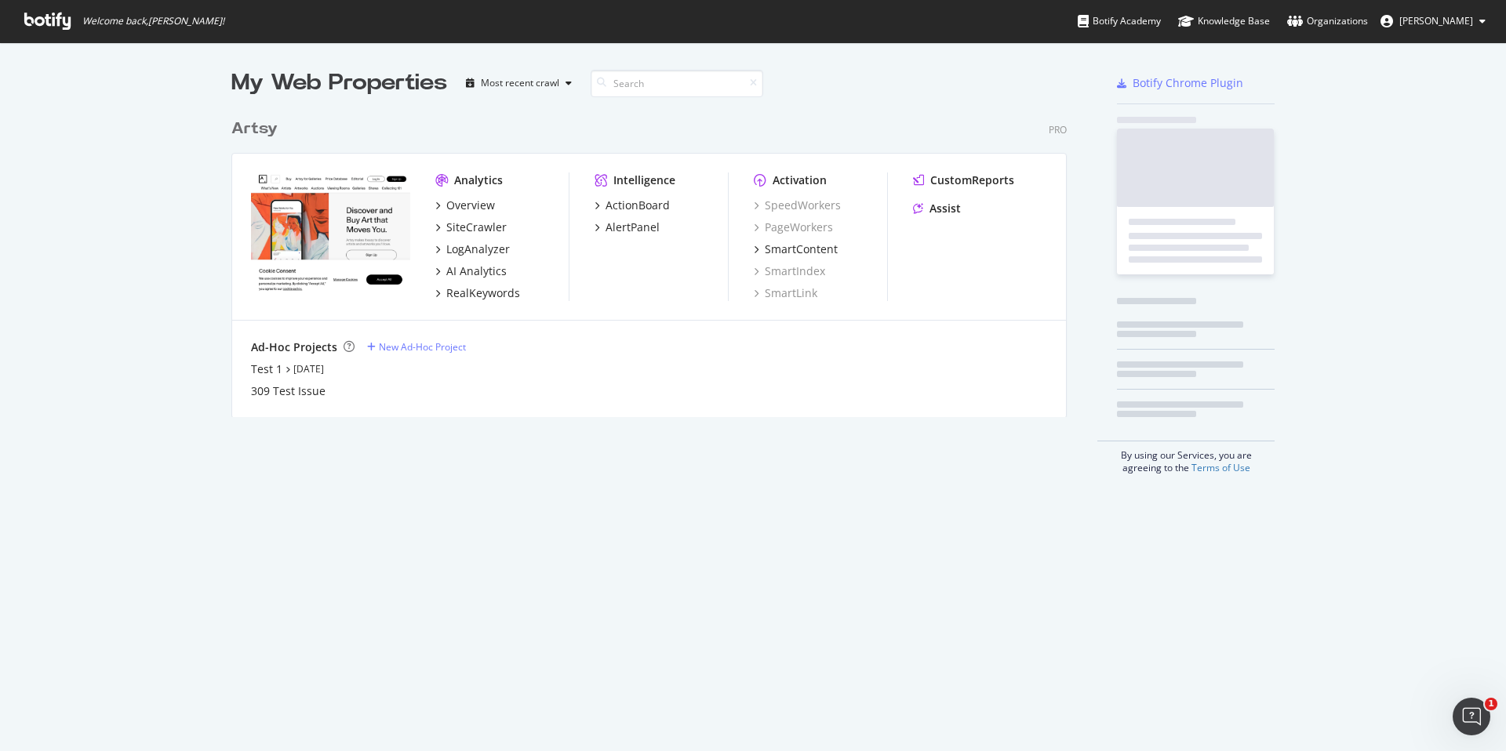
scroll to position [318, 848]
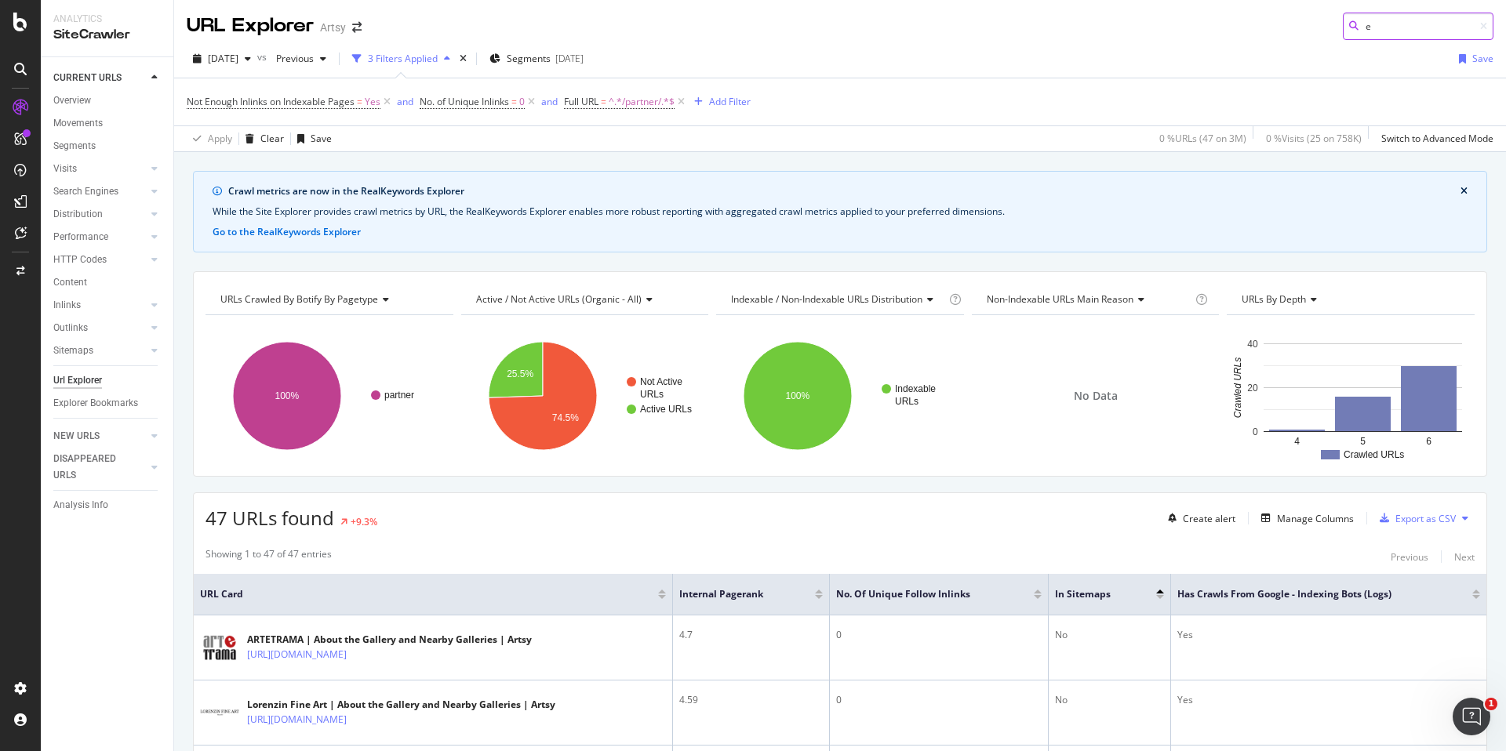
type input "e"
click at [906, 66] on div "2025 Aug. 28th vs Previous 3 Filters Applied Segments 2025-05-27 Save" at bounding box center [840, 61] width 1332 height 31
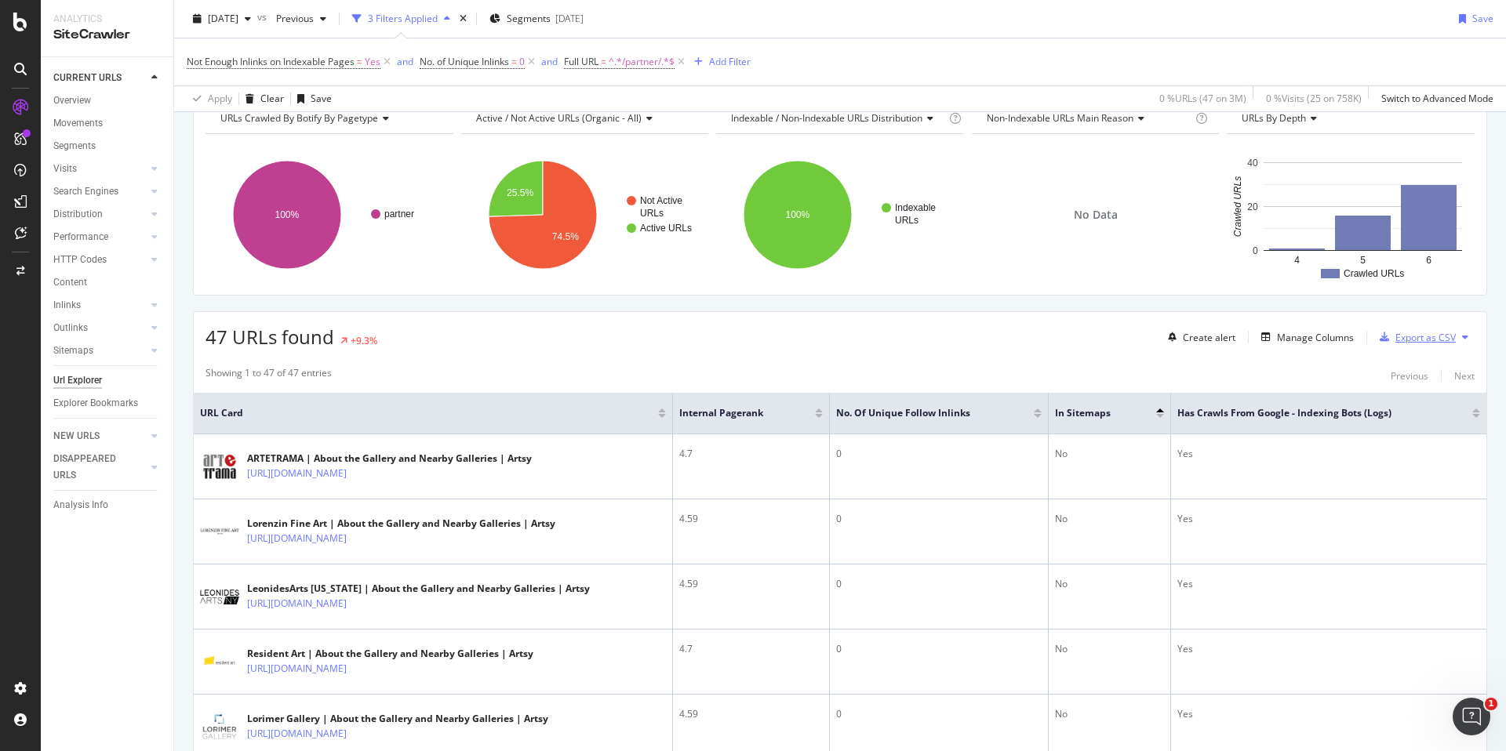
scroll to position [180, 0]
click at [1450, 335] on div "Export as CSV" at bounding box center [1425, 339] width 60 height 13
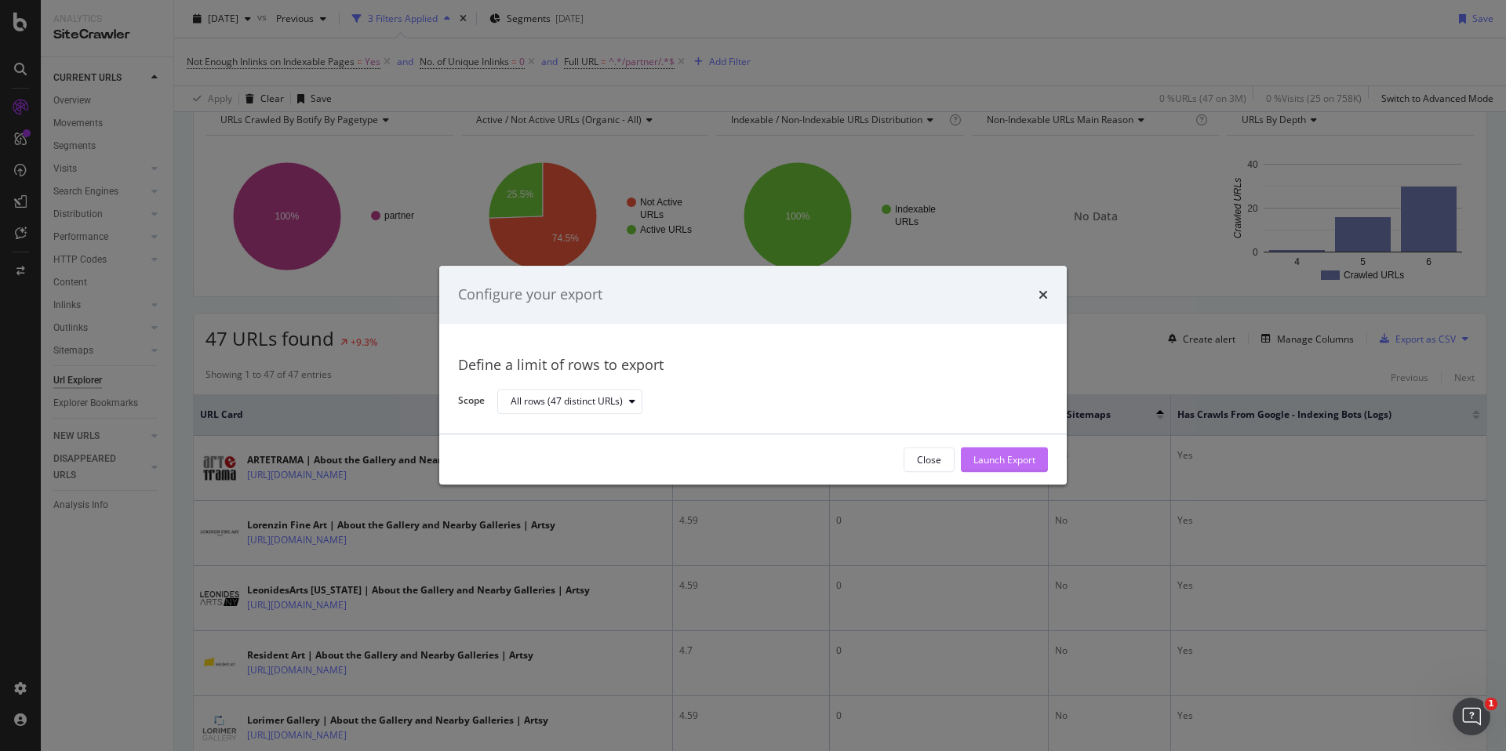
click at [1012, 456] on div "Launch Export" at bounding box center [1004, 459] width 62 height 13
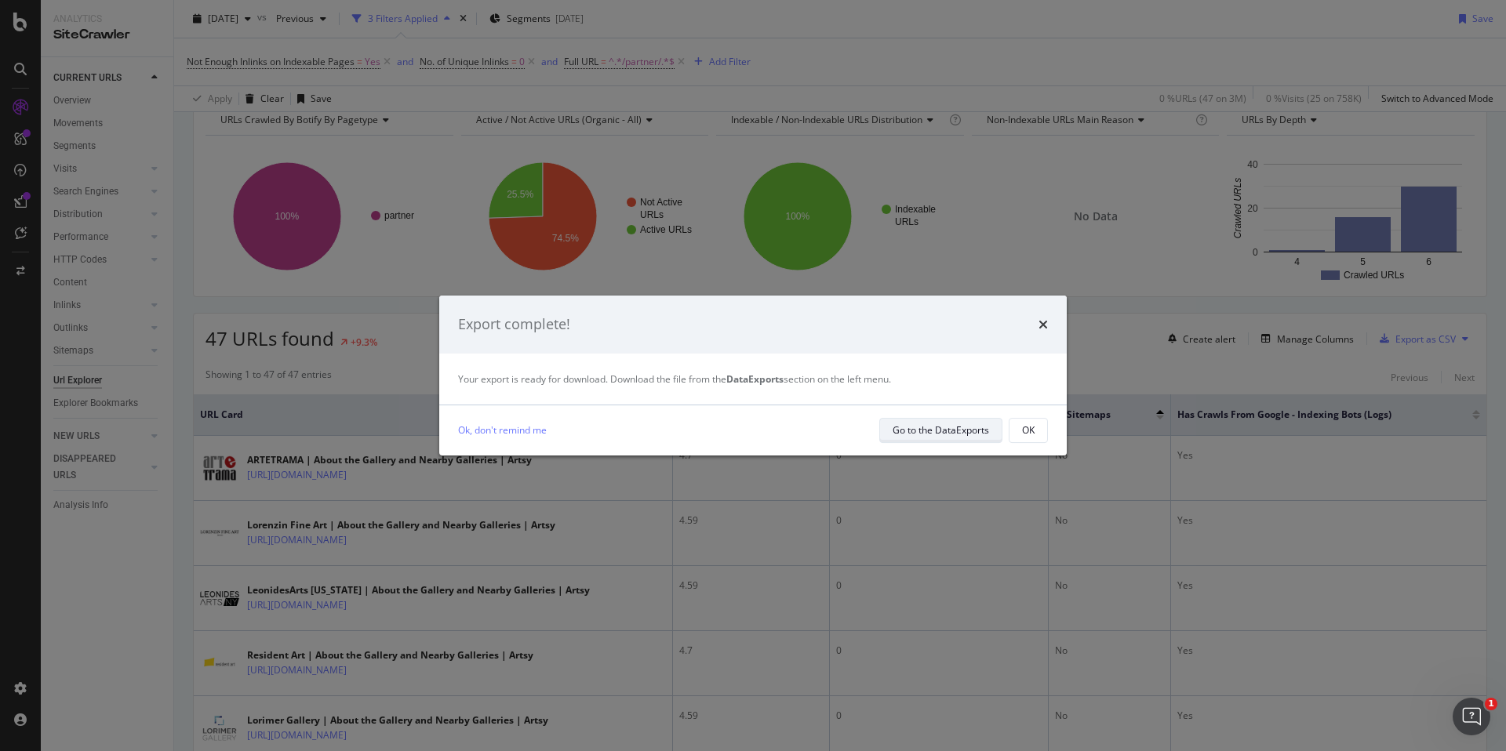
click at [935, 432] on div "Go to the DataExports" at bounding box center [940, 429] width 96 height 13
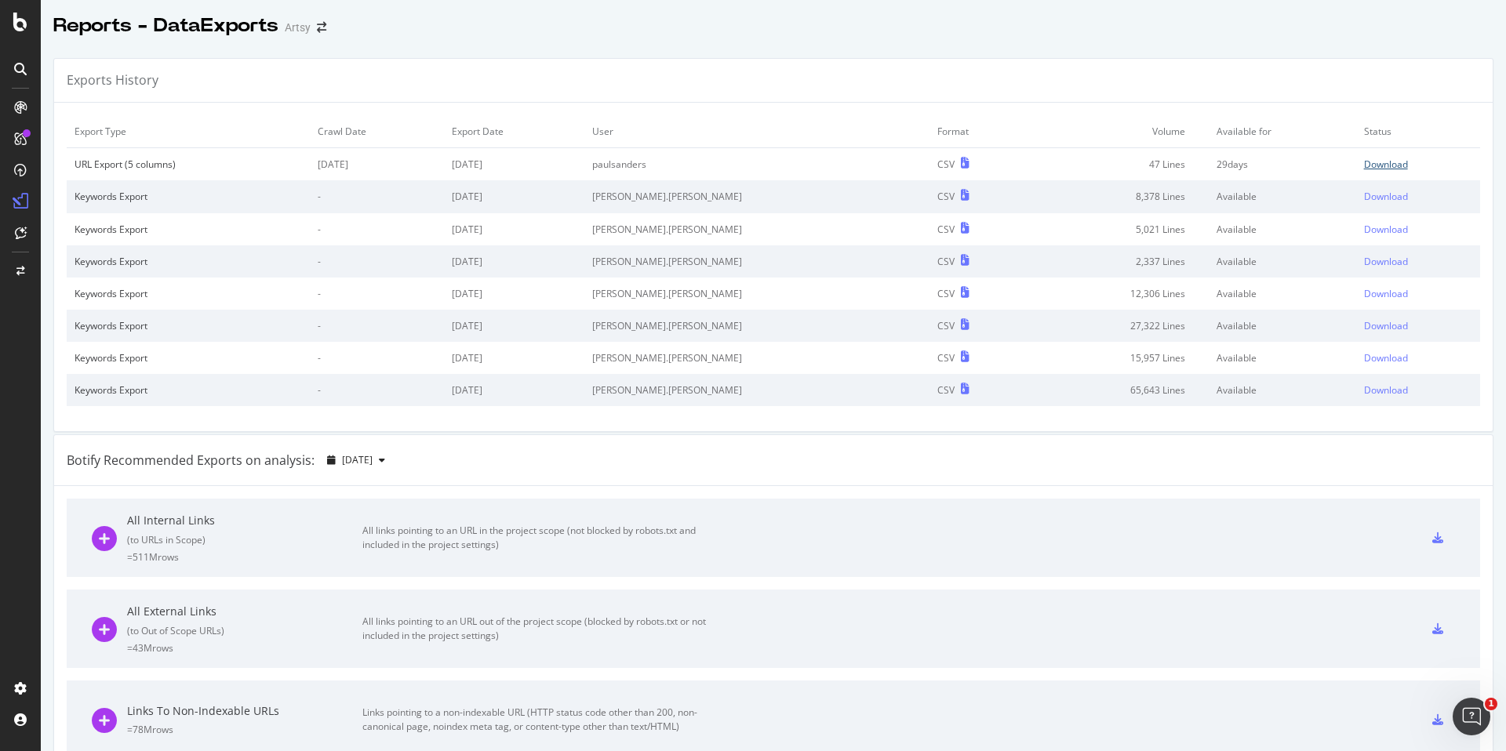
click at [1371, 163] on div "Download" at bounding box center [1386, 164] width 44 height 13
click at [20, 24] on icon at bounding box center [20, 22] width 14 height 19
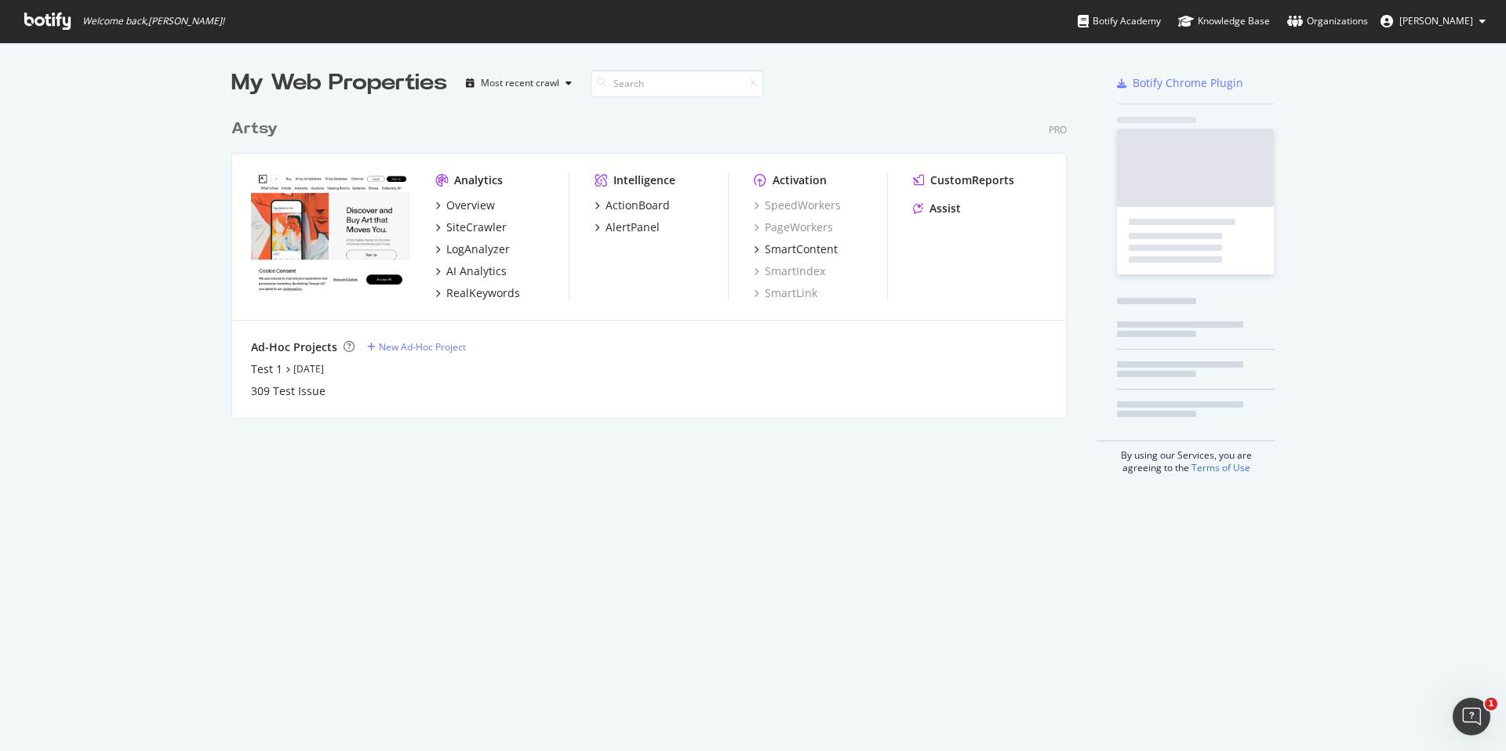
scroll to position [318, 848]
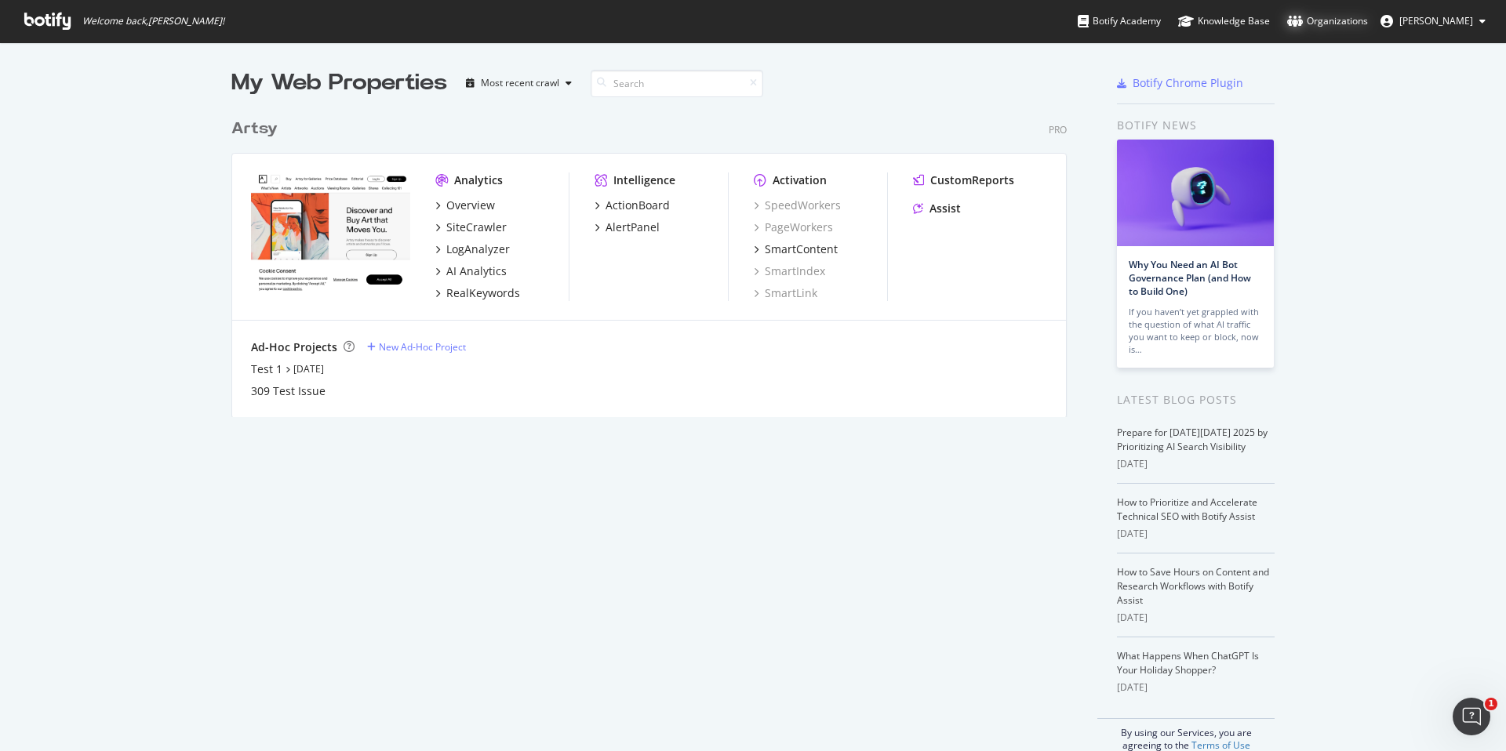
click at [1333, 18] on div "Organizations" at bounding box center [1327, 21] width 81 height 16
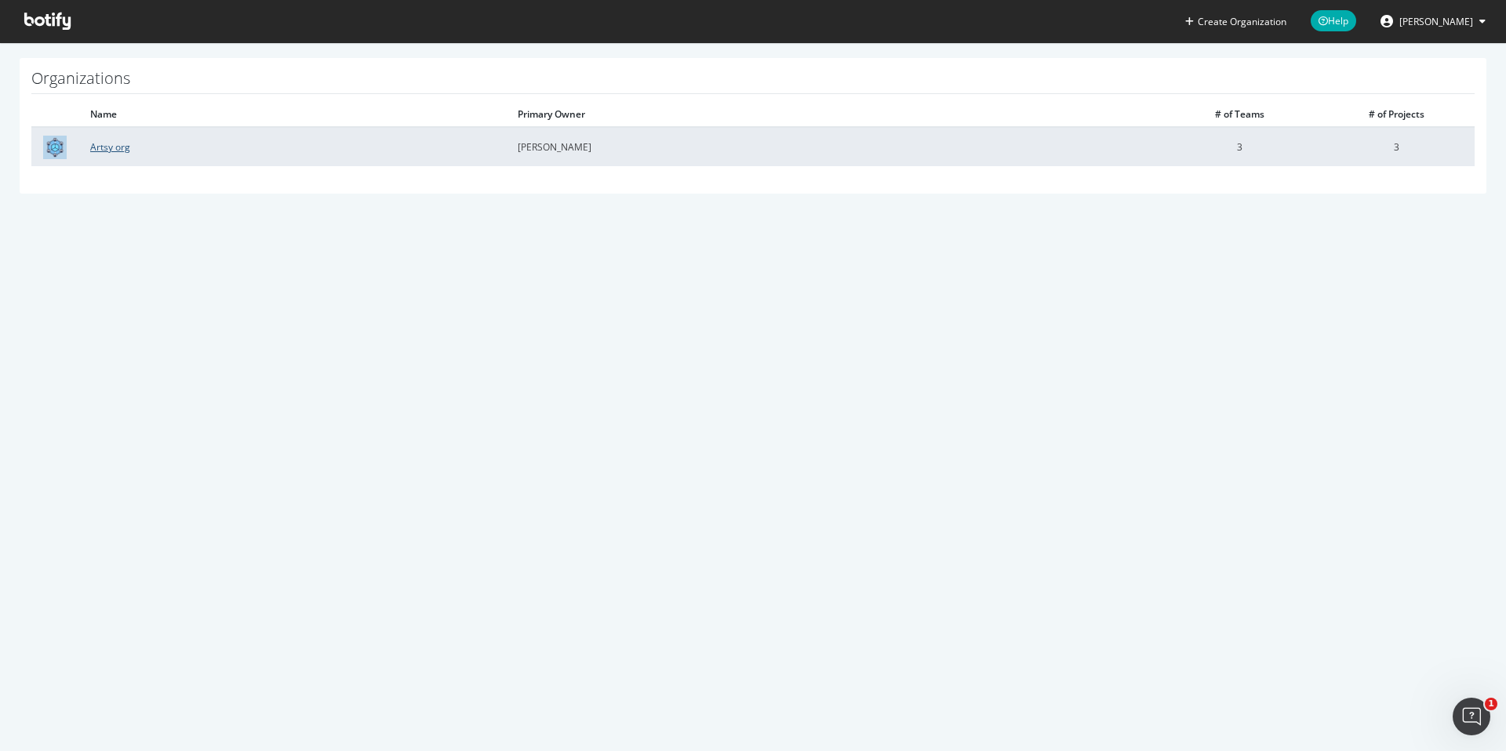
click at [115, 149] on link "Artsy org" at bounding box center [110, 146] width 40 height 13
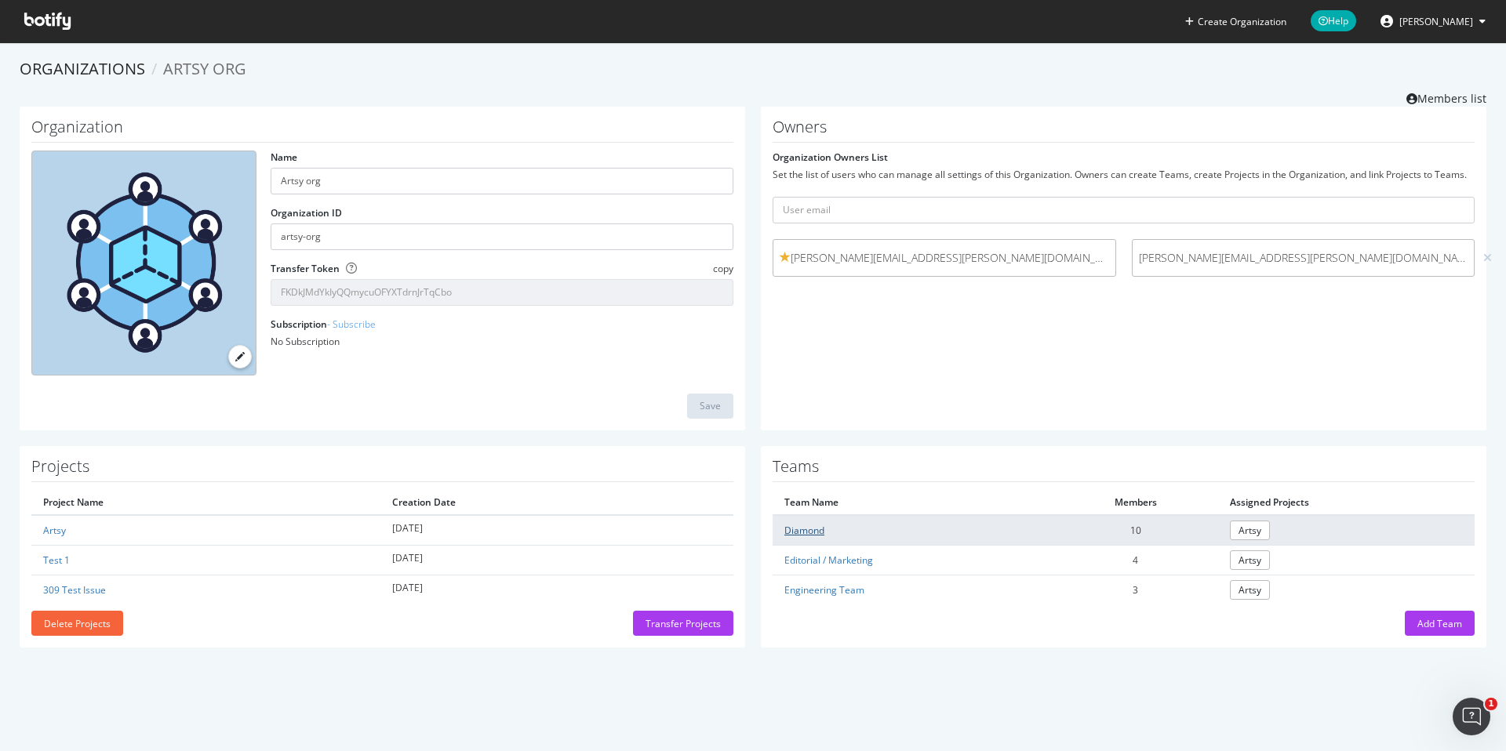
click at [799, 532] on link "Diamond" at bounding box center [804, 530] width 40 height 13
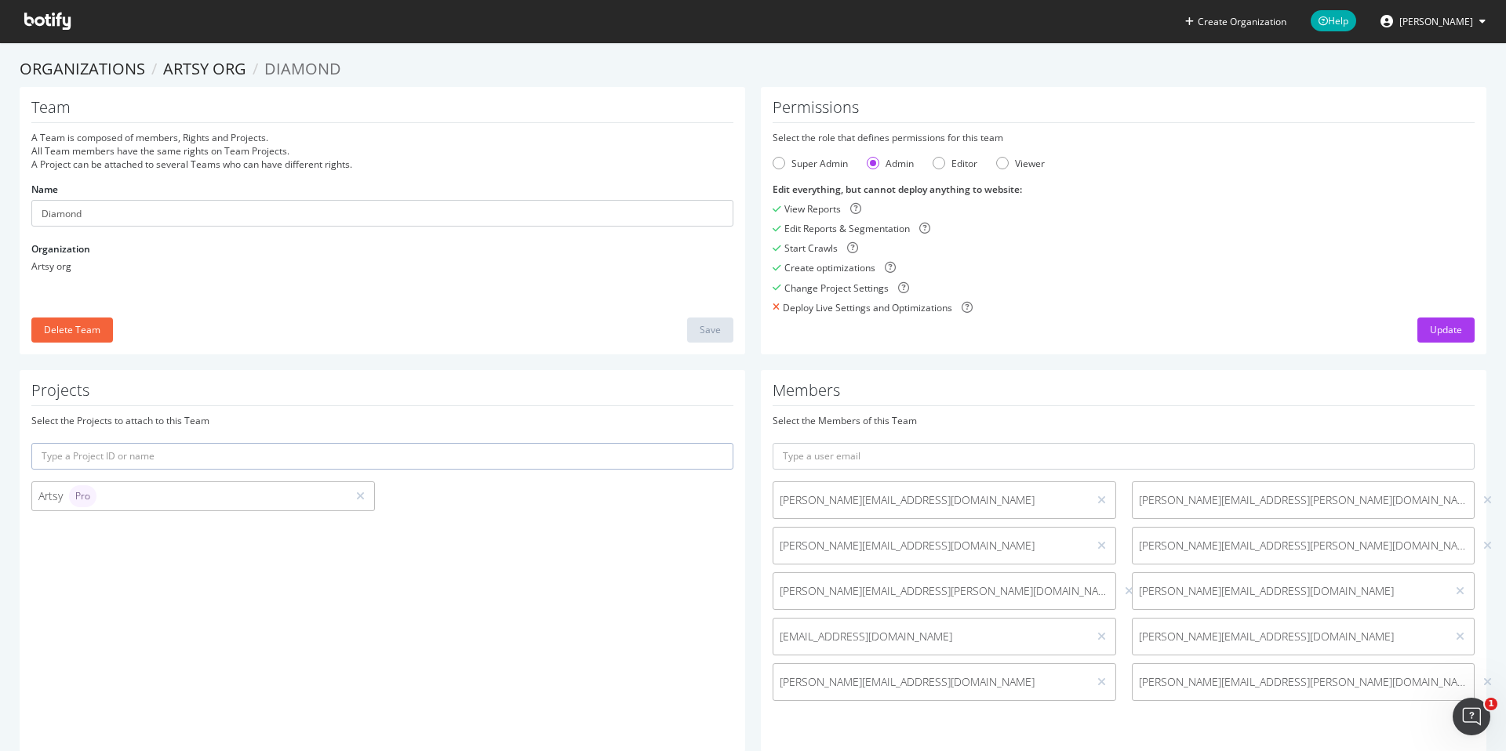
click at [877, 681] on span "roop+botify@artsymail.com" at bounding box center [930, 682] width 302 height 16
copy div "roop+botify@artsymail.com"
click at [1105, 680] on div at bounding box center [1101, 682] width 15 height 17
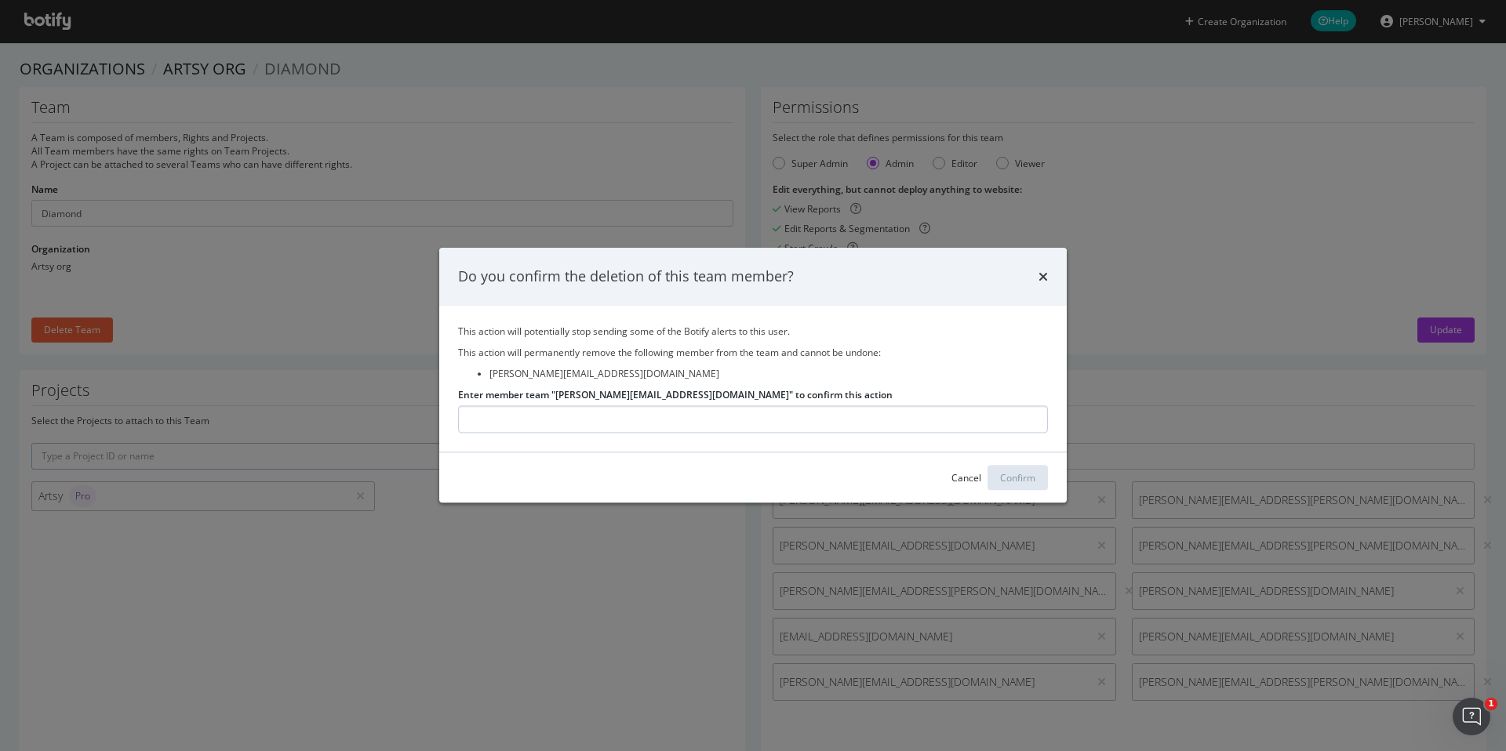
click at [777, 424] on input "Enter member team "roop+botify@artsymail.com" to confirm this action" at bounding box center [753, 419] width 590 height 27
type input "roop+botify@artsymail.com"
click at [1001, 470] on div "Confirm" at bounding box center [1017, 479] width 35 height 24
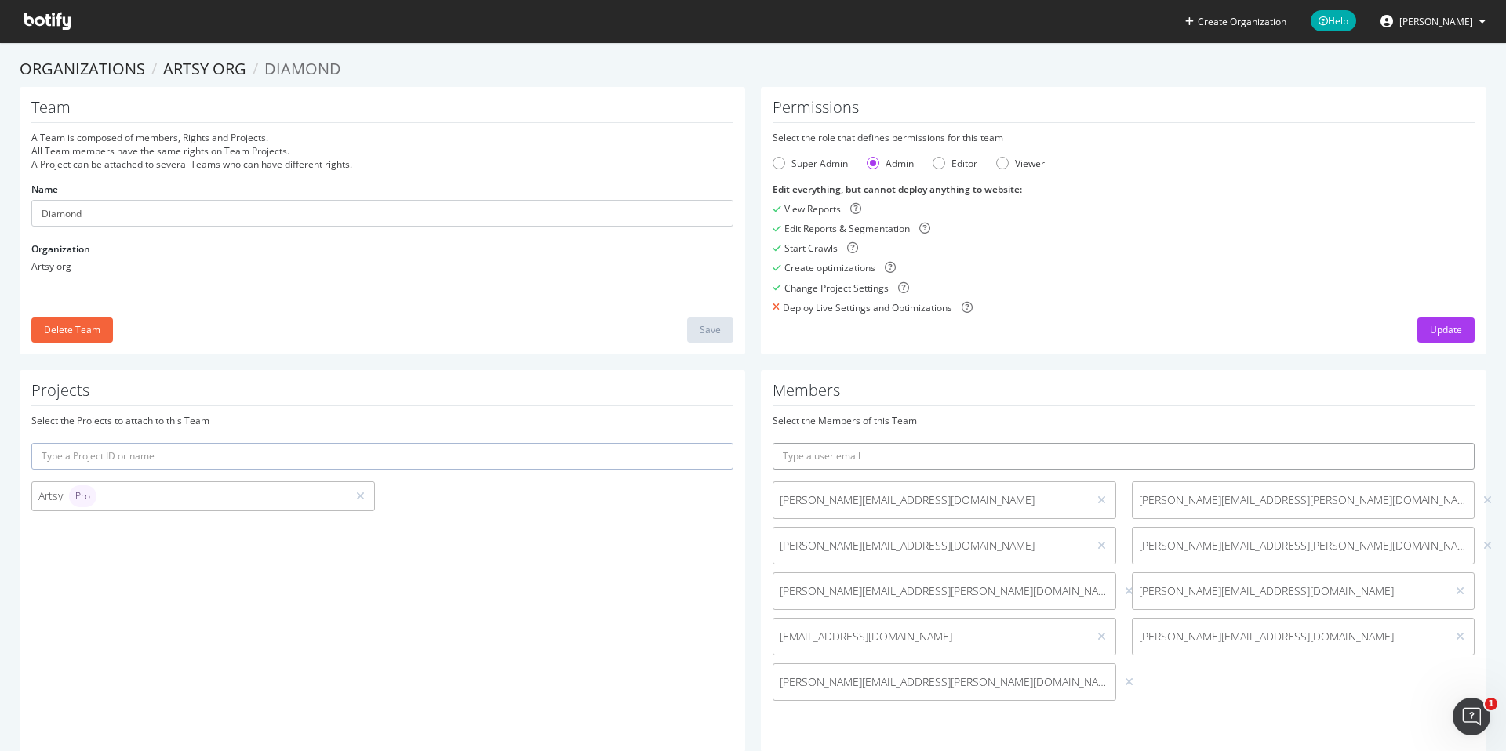
click at [934, 459] on input "text" at bounding box center [1123, 456] width 702 height 27
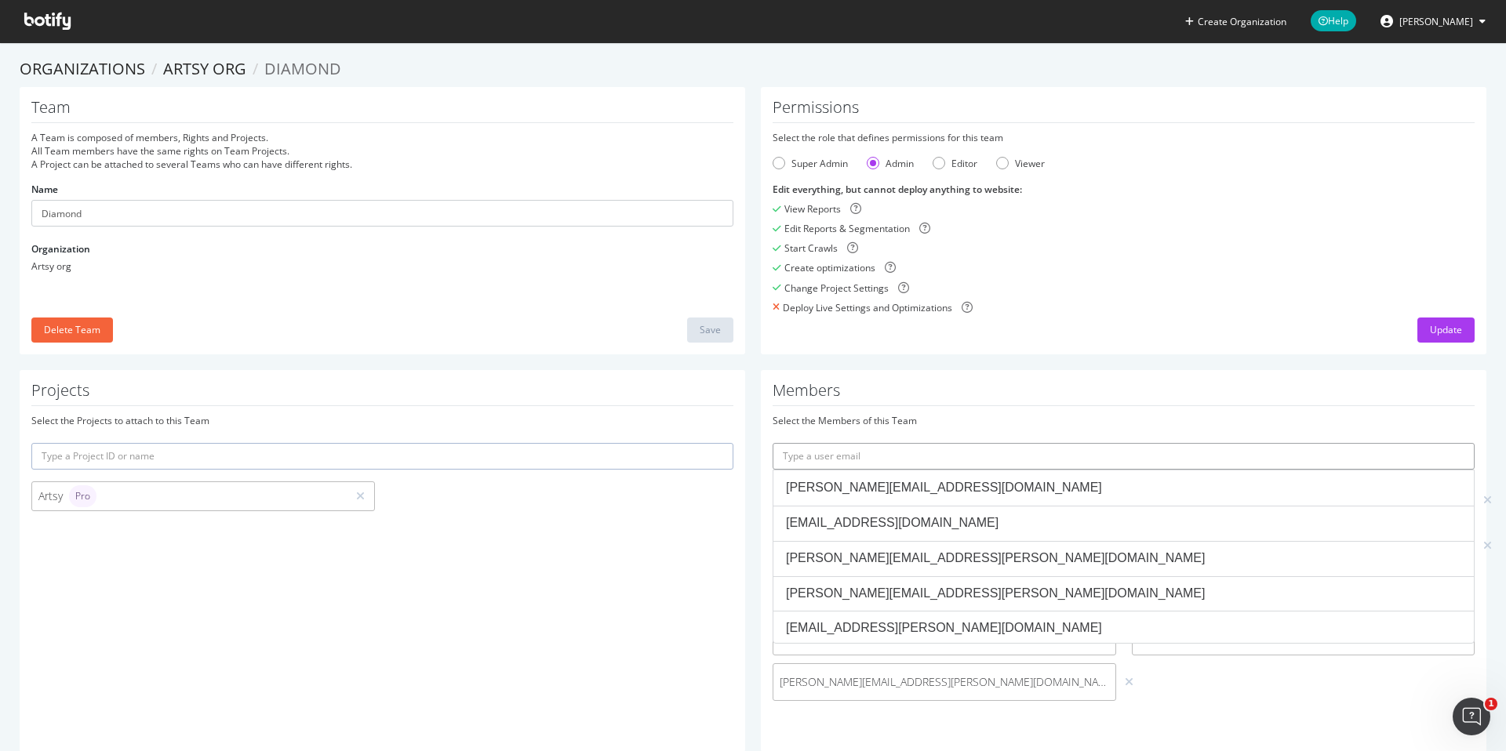
paste input "roop+botify@artsymail.com"
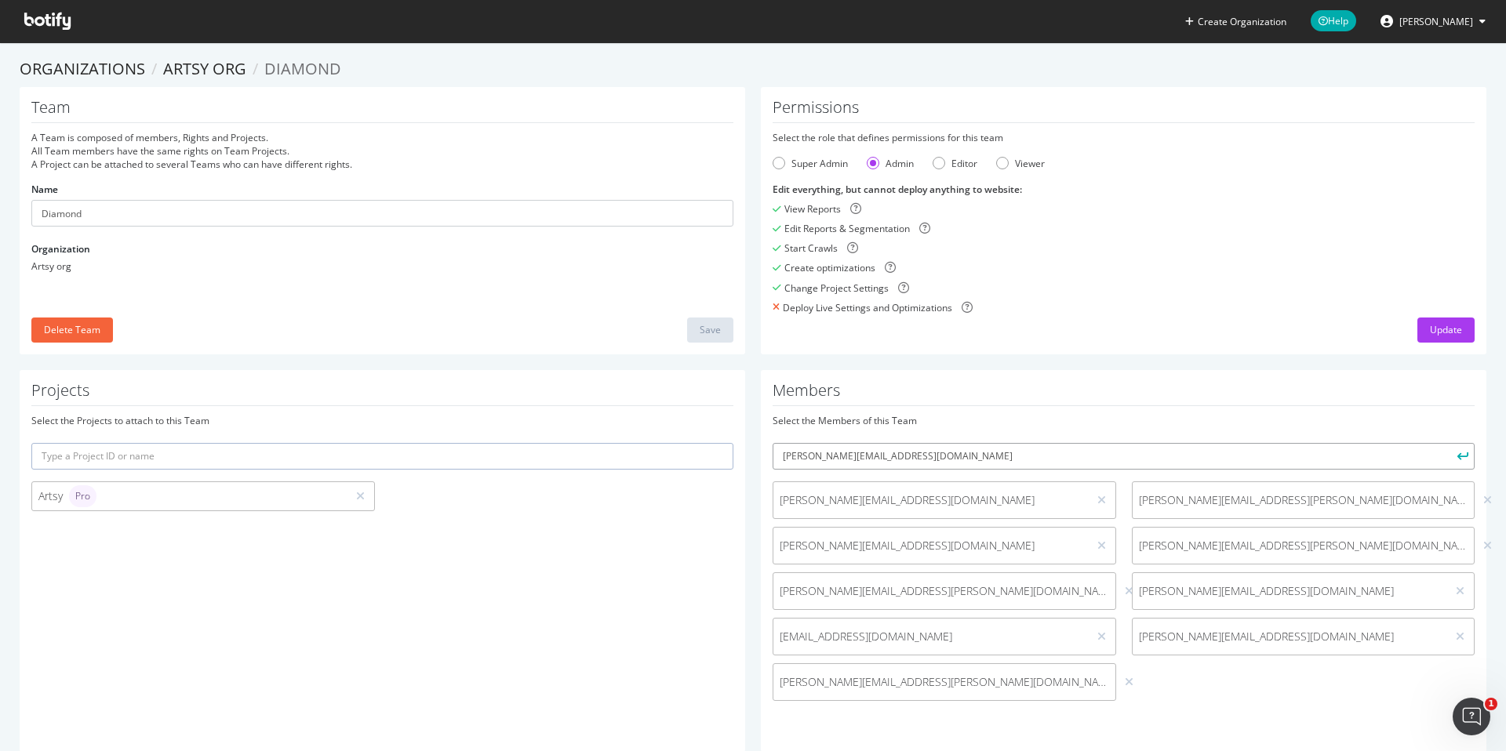
drag, startPoint x: 832, startPoint y: 457, endPoint x: 840, endPoint y: 464, distance: 10.6
click at [834, 459] on input "roop+botify@artsymail.com" at bounding box center [1123, 456] width 702 height 27
type input "[PERSON_NAME][EMAIL_ADDRESS][DOMAIN_NAME]"
click at [1464, 453] on icon "submit" at bounding box center [1462, 456] width 11 height 9
click at [35, 27] on icon at bounding box center [47, 21] width 46 height 17
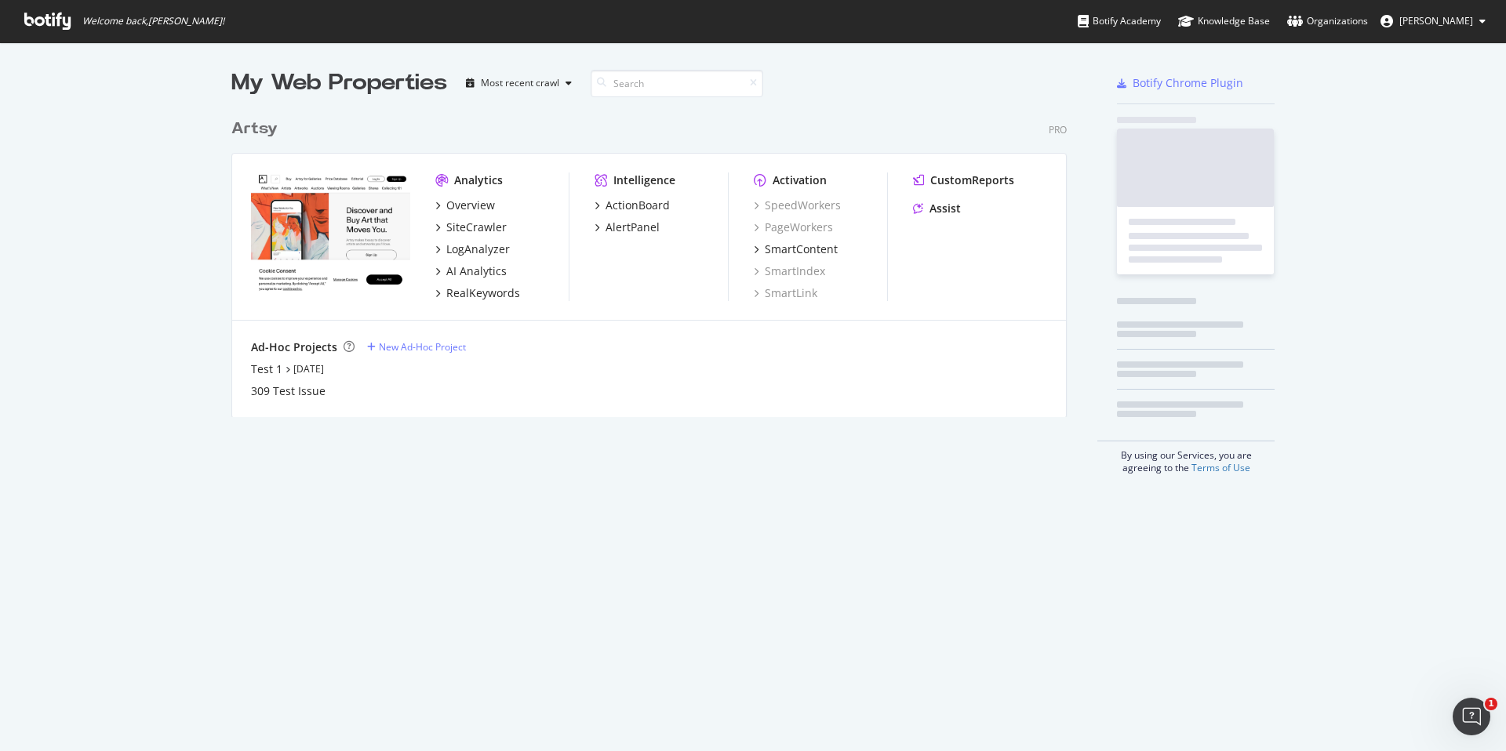
scroll to position [318, 848]
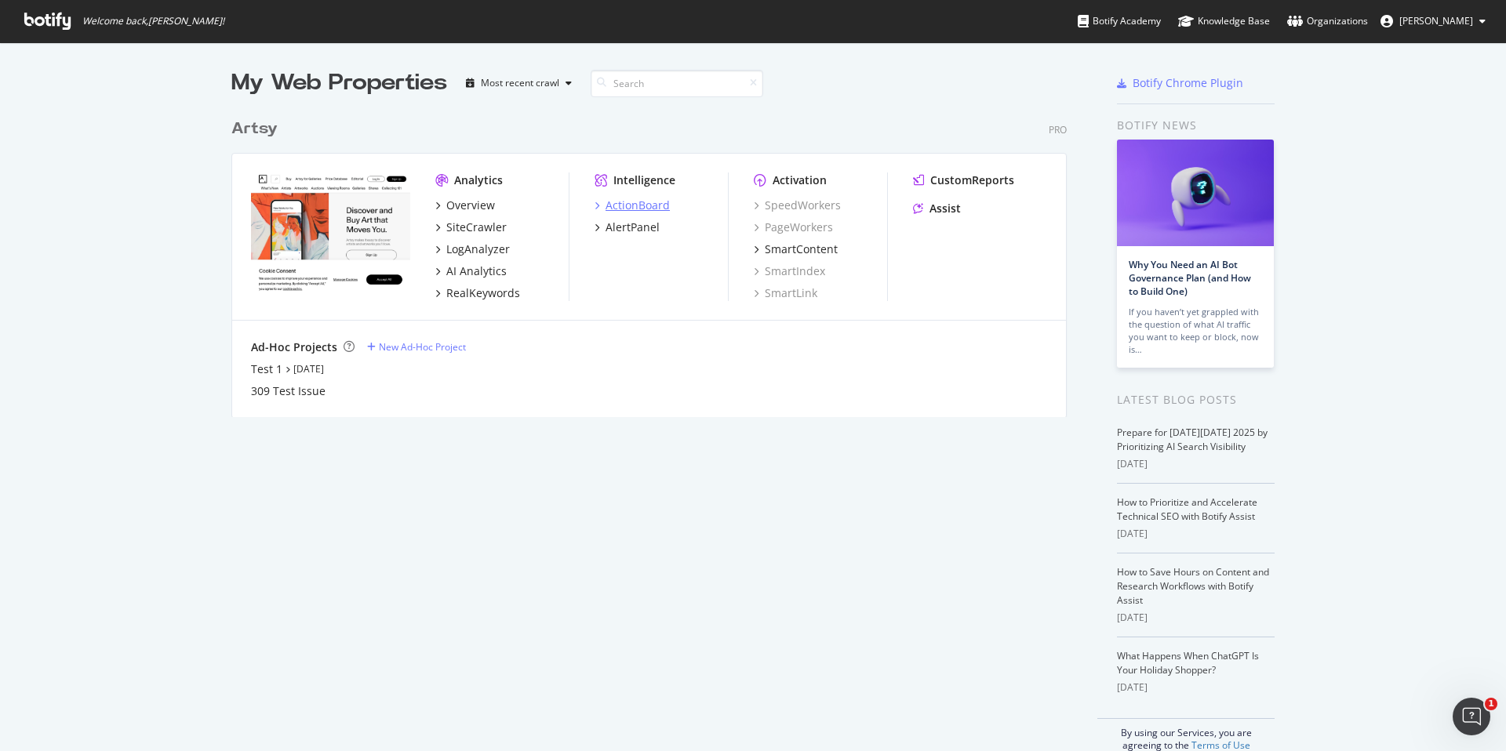
click at [641, 203] on div "ActionBoard" at bounding box center [637, 206] width 64 height 16
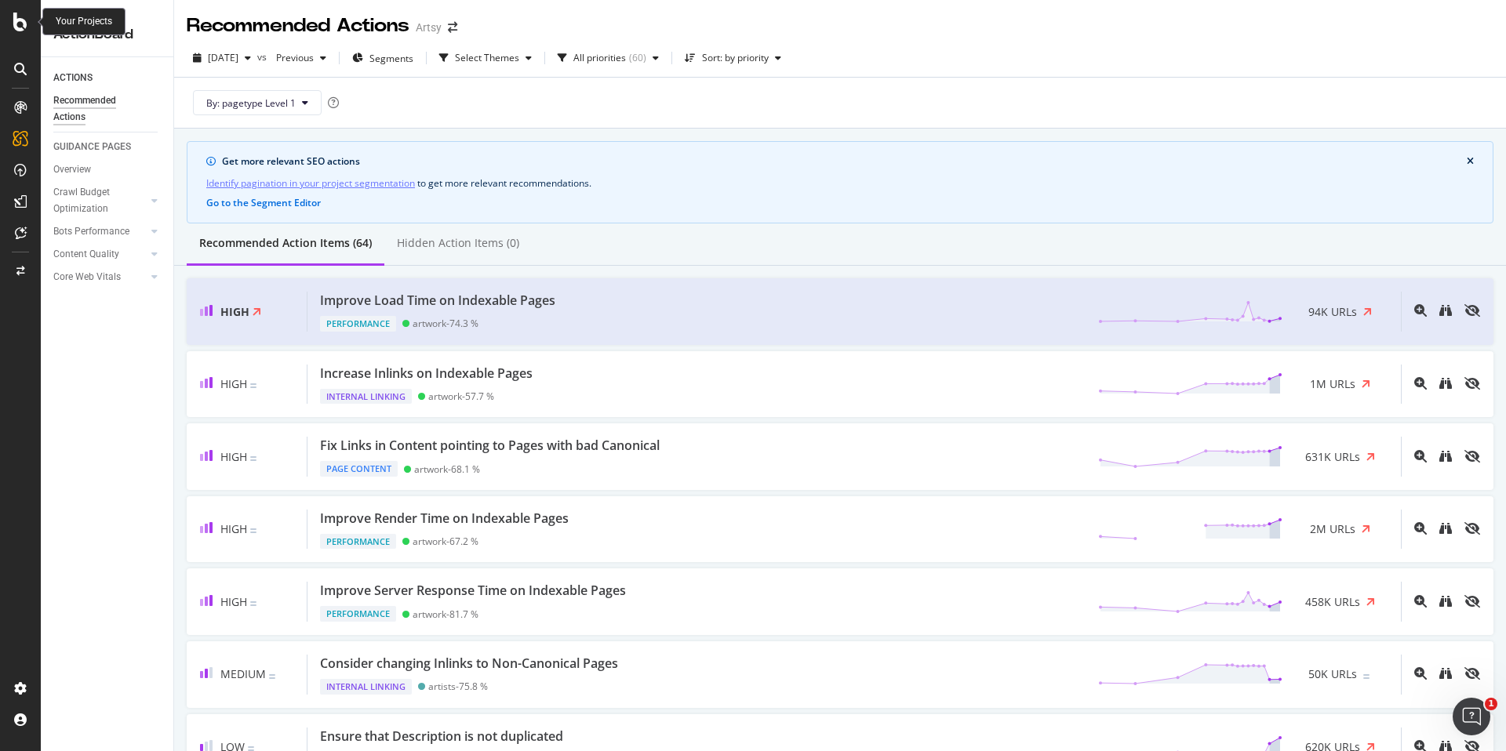
click at [17, 22] on icon at bounding box center [20, 22] width 14 height 19
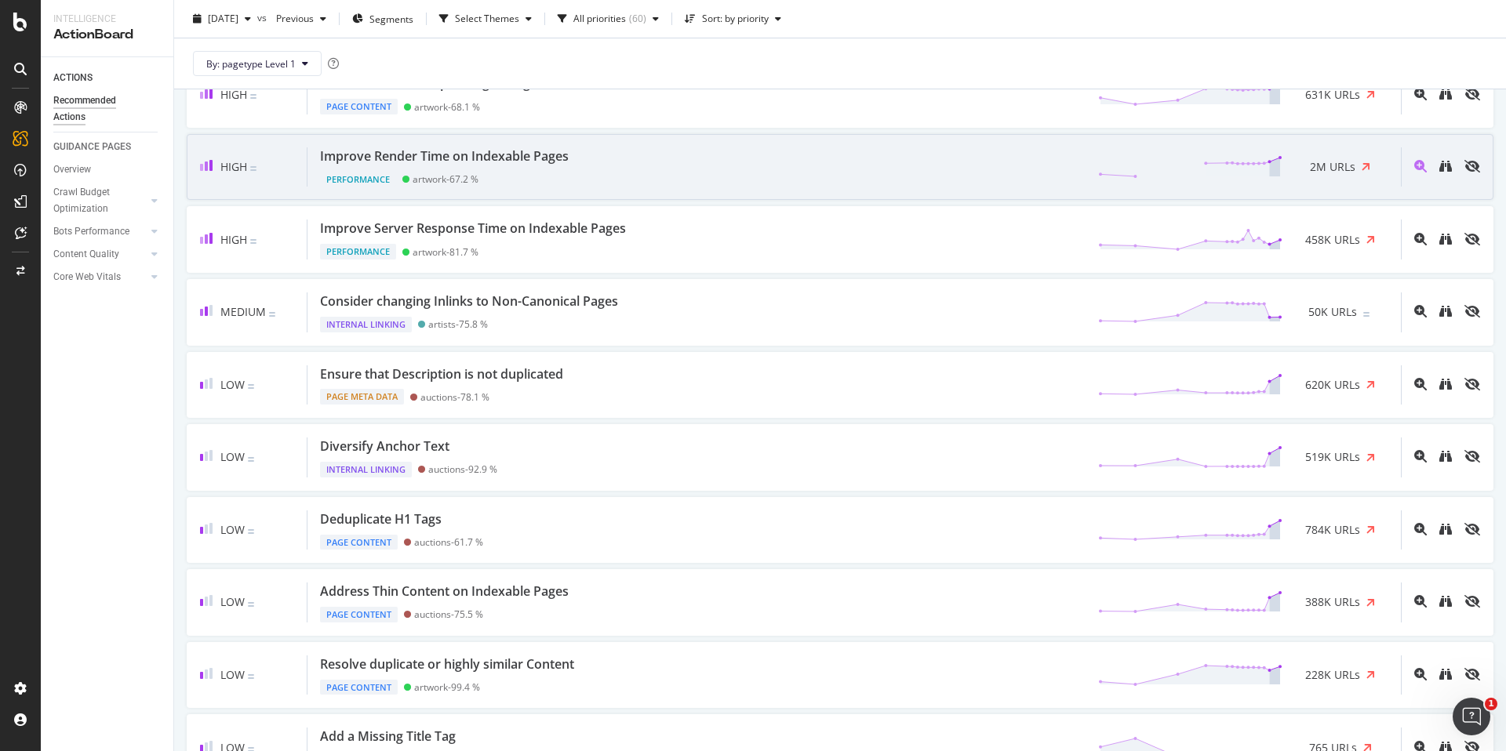
scroll to position [444, 0]
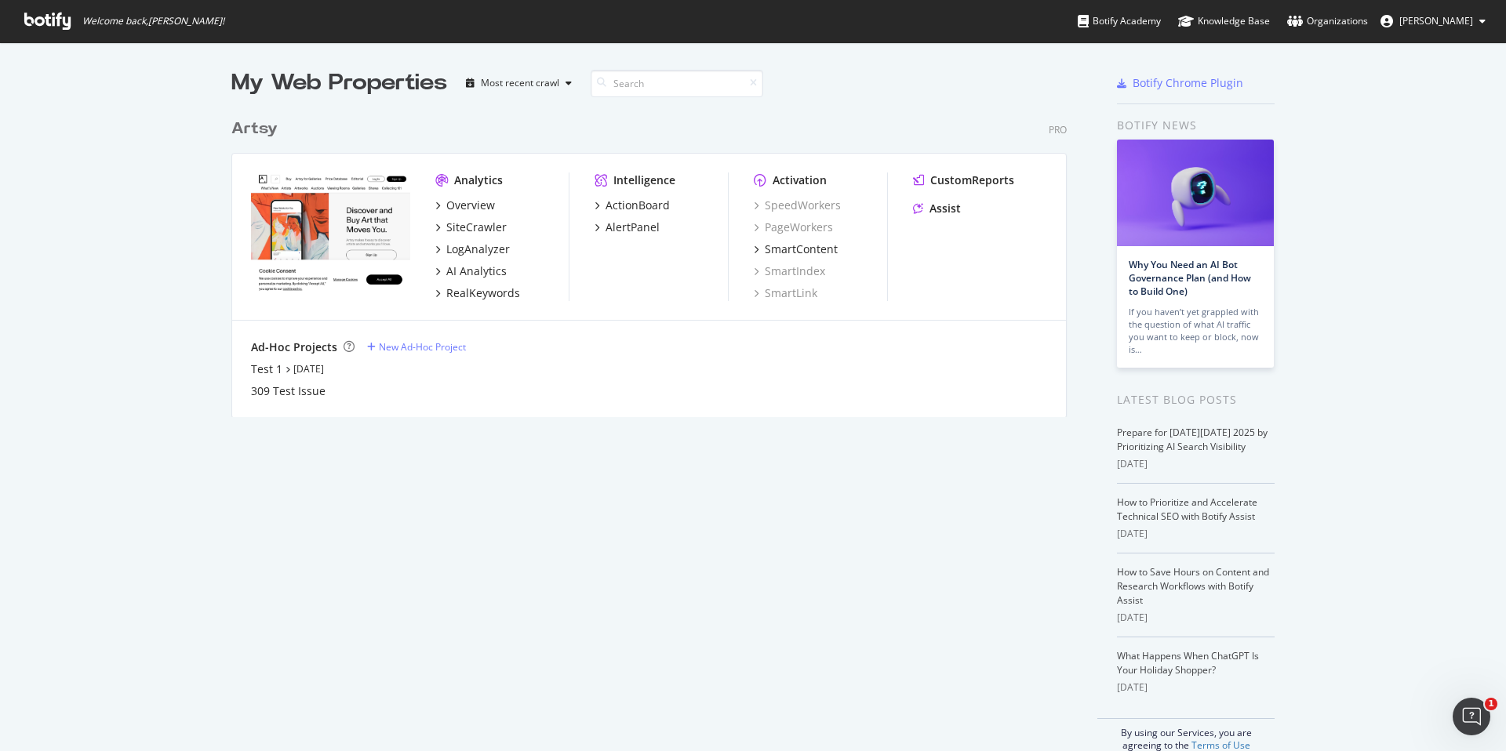
click at [1469, 22] on span "[PERSON_NAME]" at bounding box center [1436, 20] width 74 height 13
click at [1408, 122] on span "Artsy org" at bounding box center [1411, 121] width 40 height 13
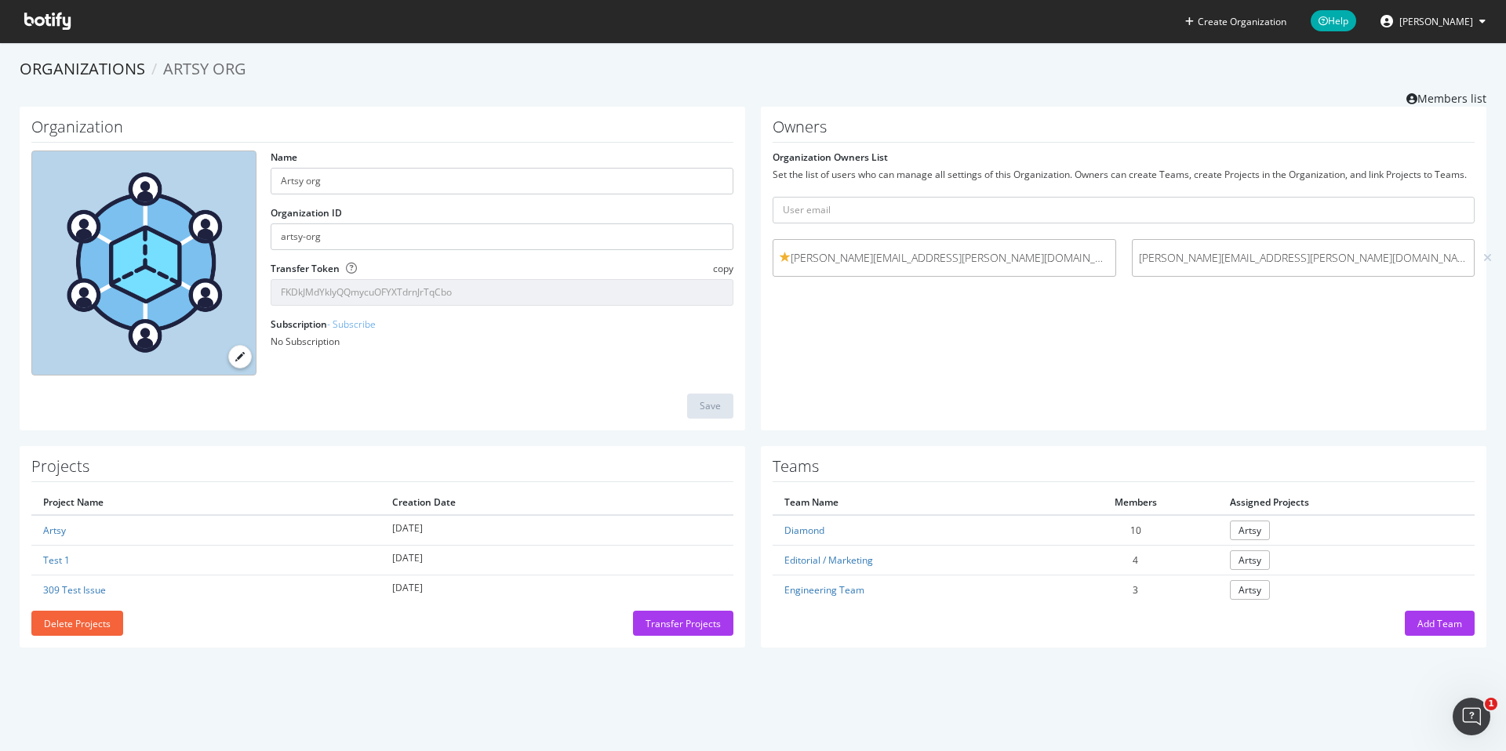
click at [787, 258] on span at bounding box center [784, 257] width 11 height 11
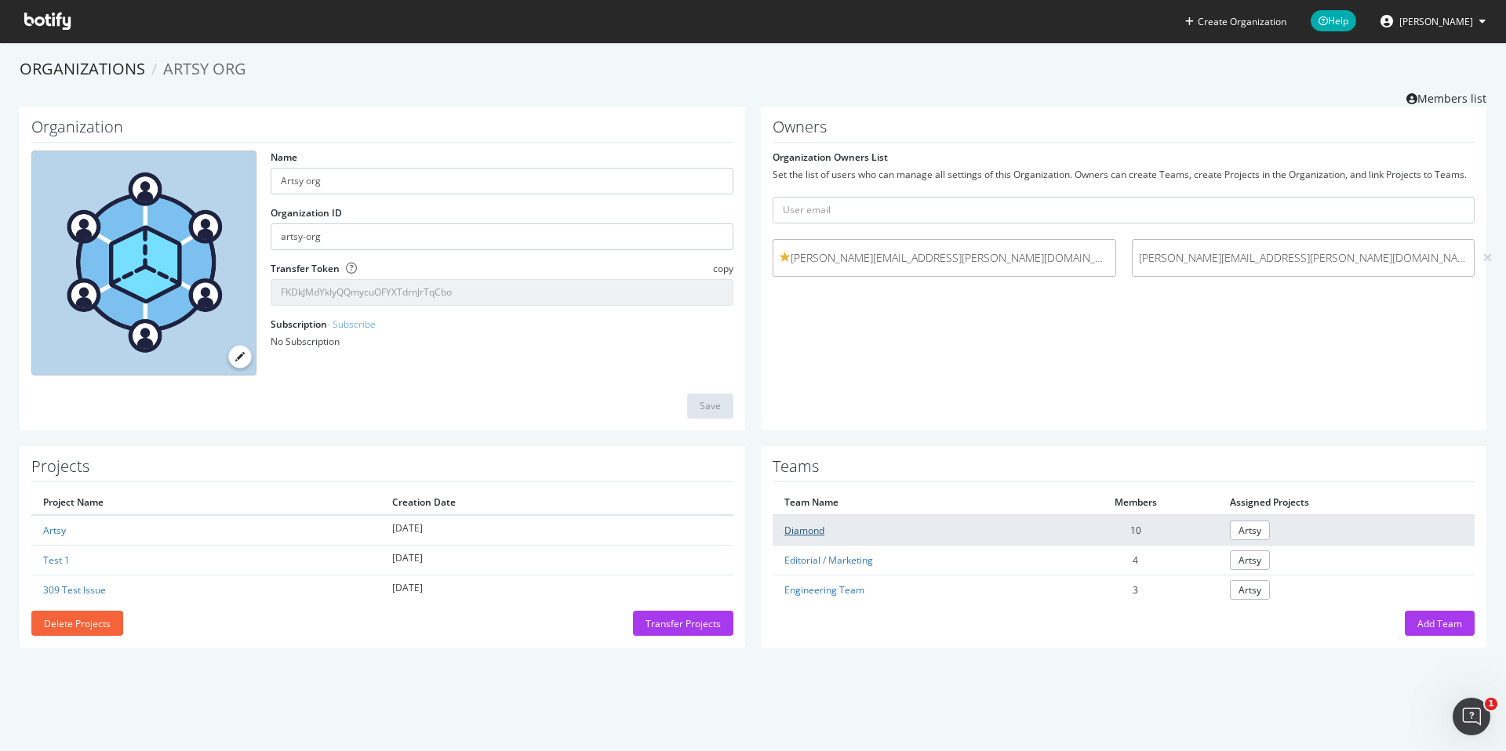
click at [805, 527] on link "Diamond" at bounding box center [804, 530] width 40 height 13
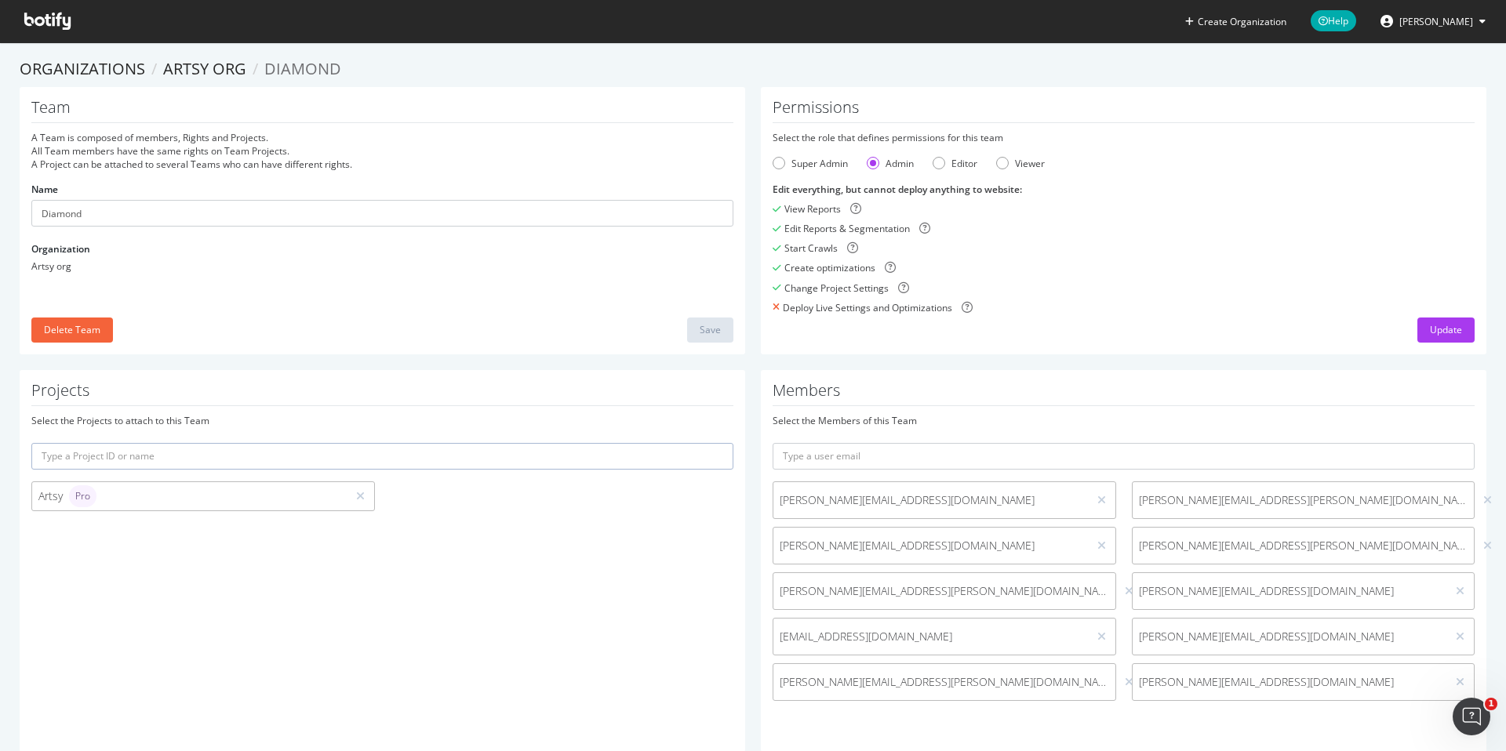
scroll to position [32, 0]
